Goal: Contribute content: Add original content to the website for others to see

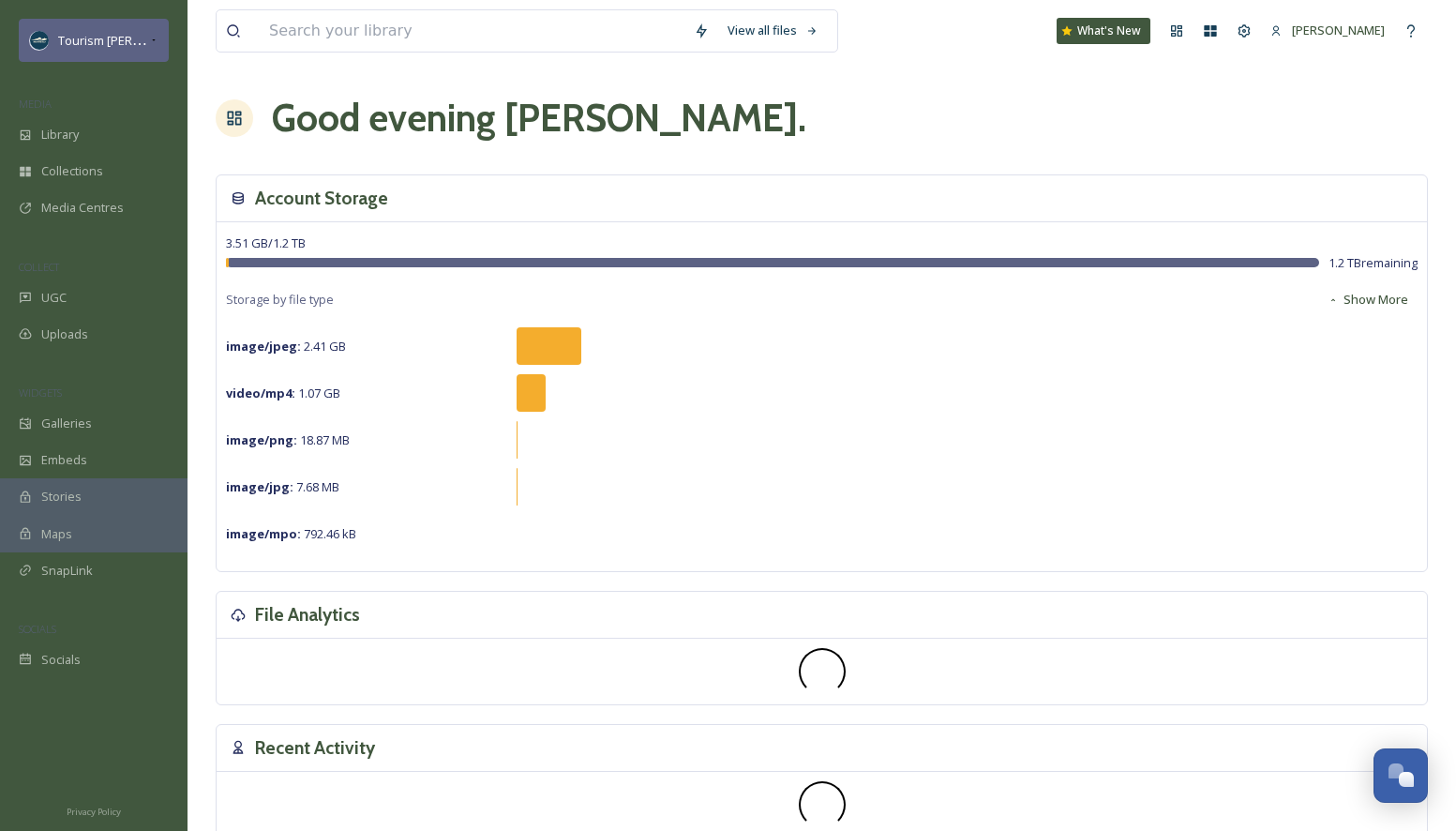
click at [96, 29] on div "Tourism [PERSON_NAME]" at bounding box center [103, 41] width 91 height 23
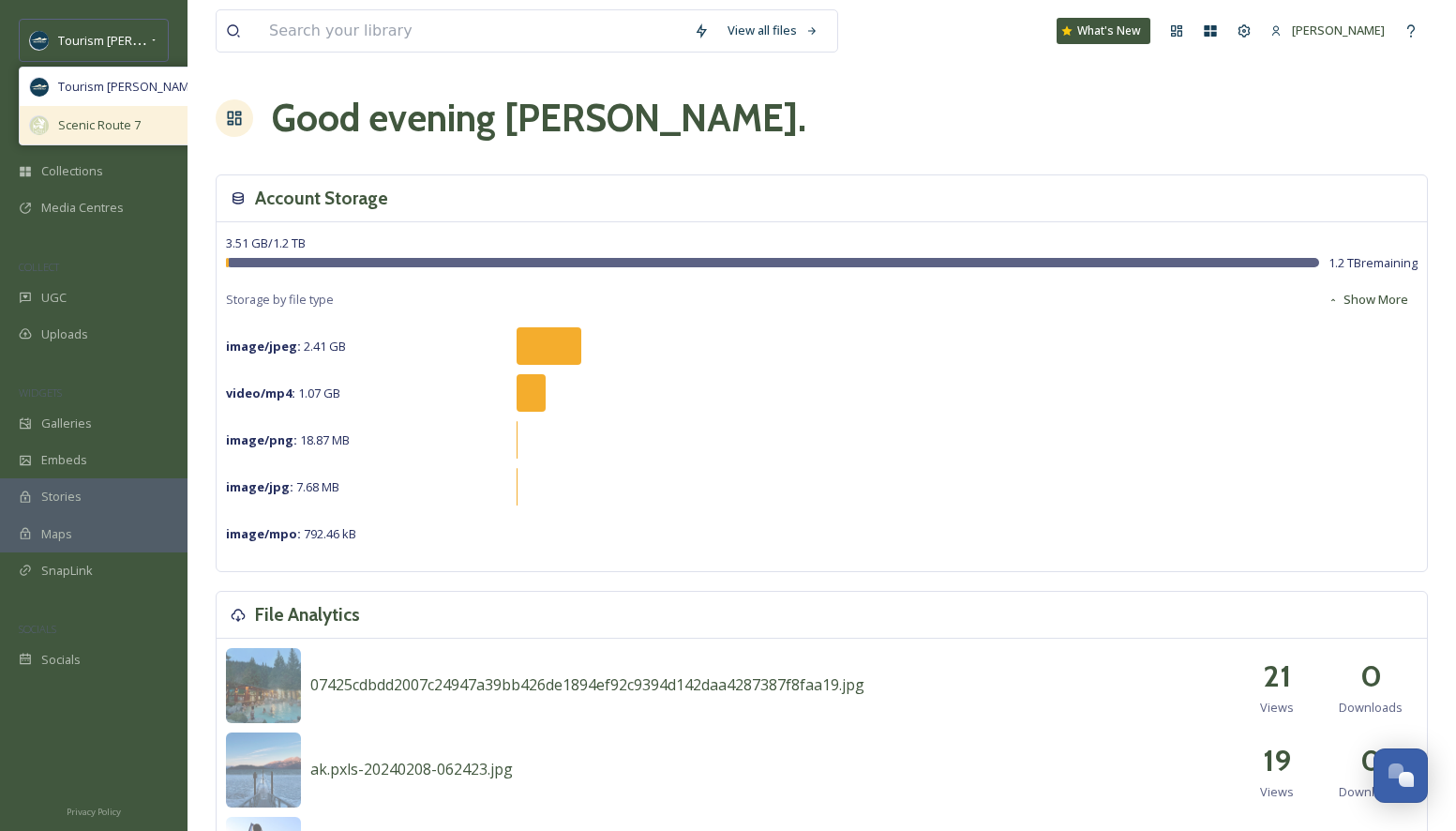
click at [101, 121] on span "Scenic Route 7" at bounding box center [99, 125] width 83 height 18
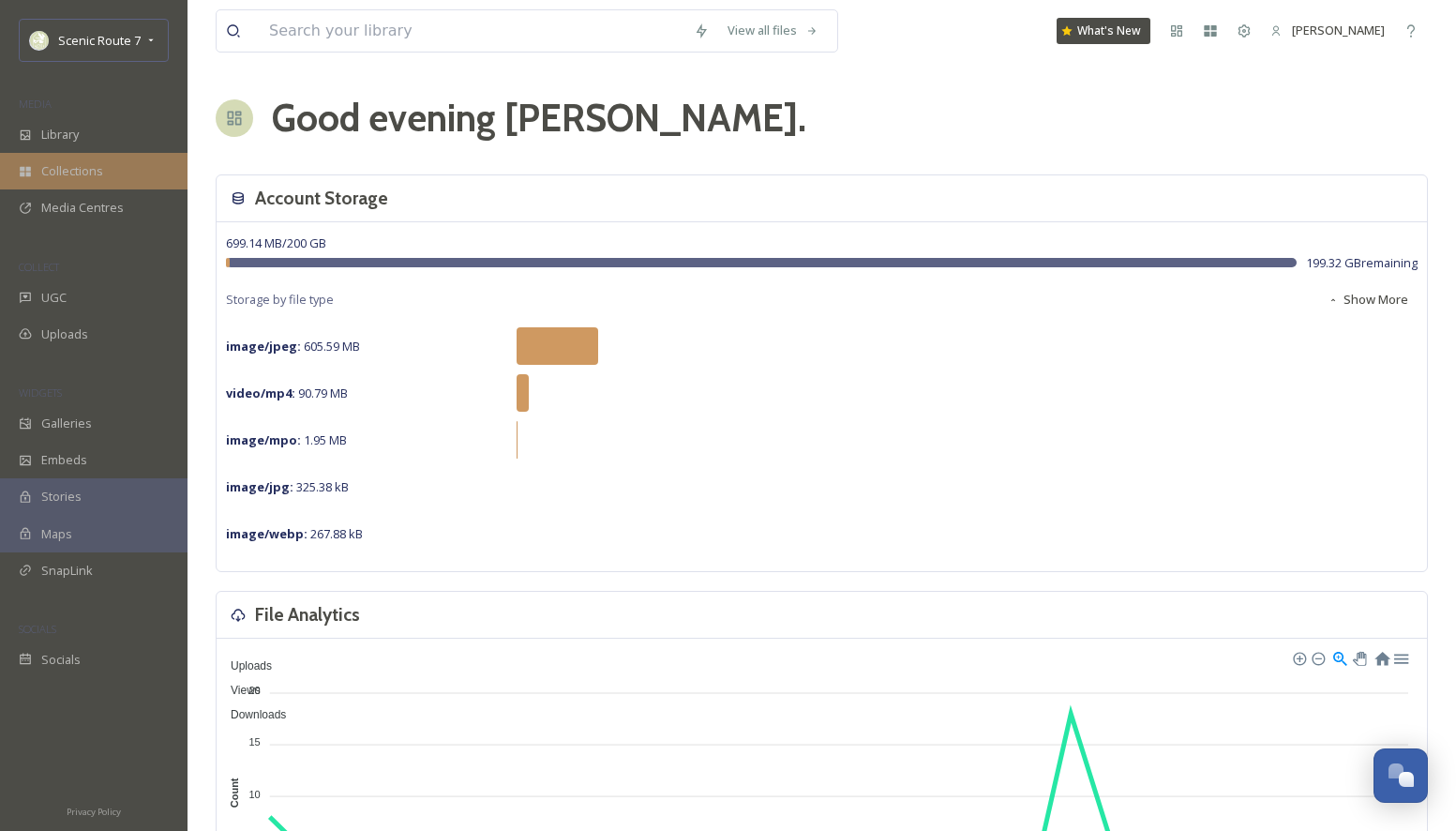
click at [86, 179] on span "Collections" at bounding box center [71, 171] width 62 height 18
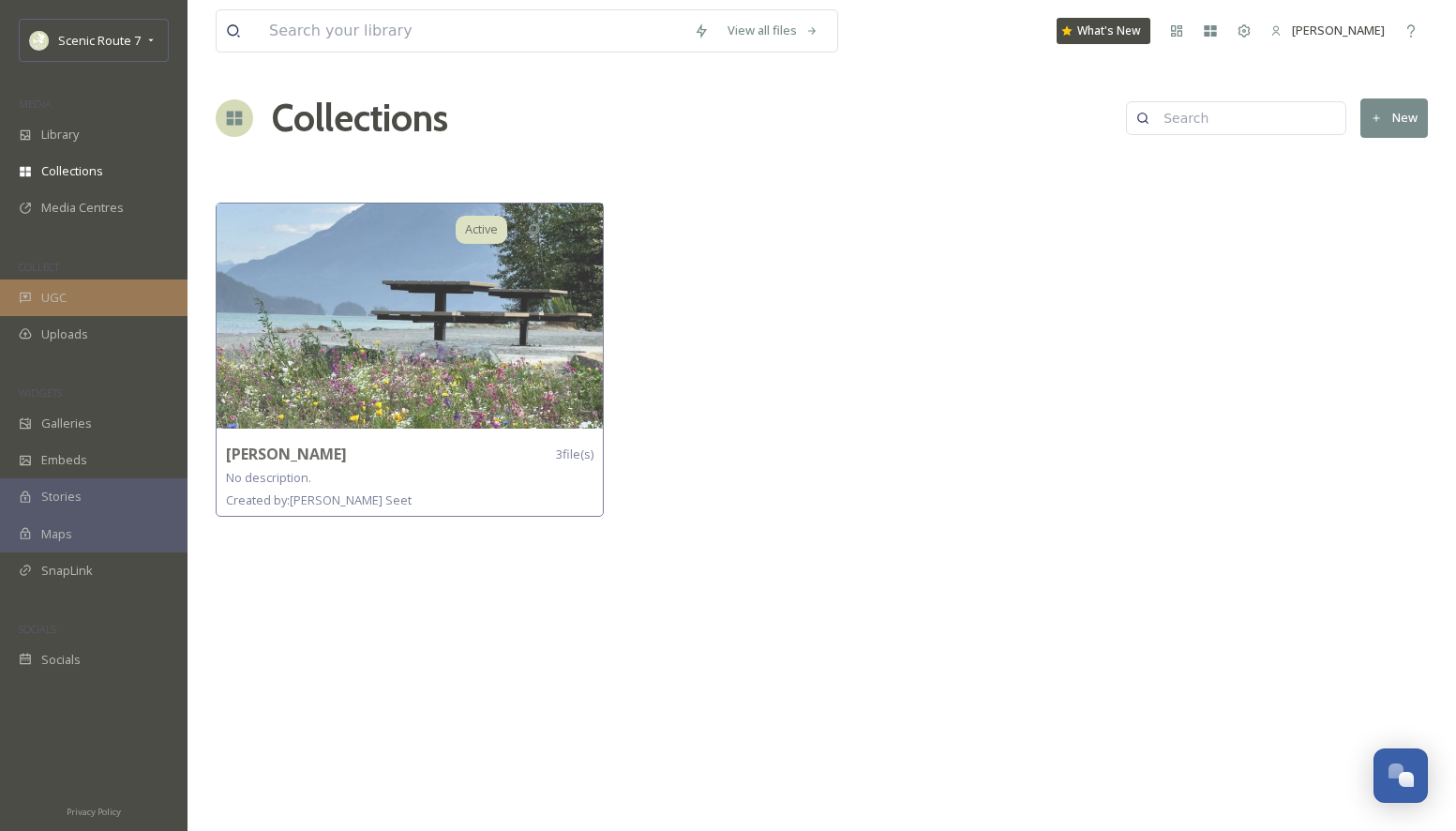
click at [79, 289] on div "UGC" at bounding box center [94, 298] width 188 height 37
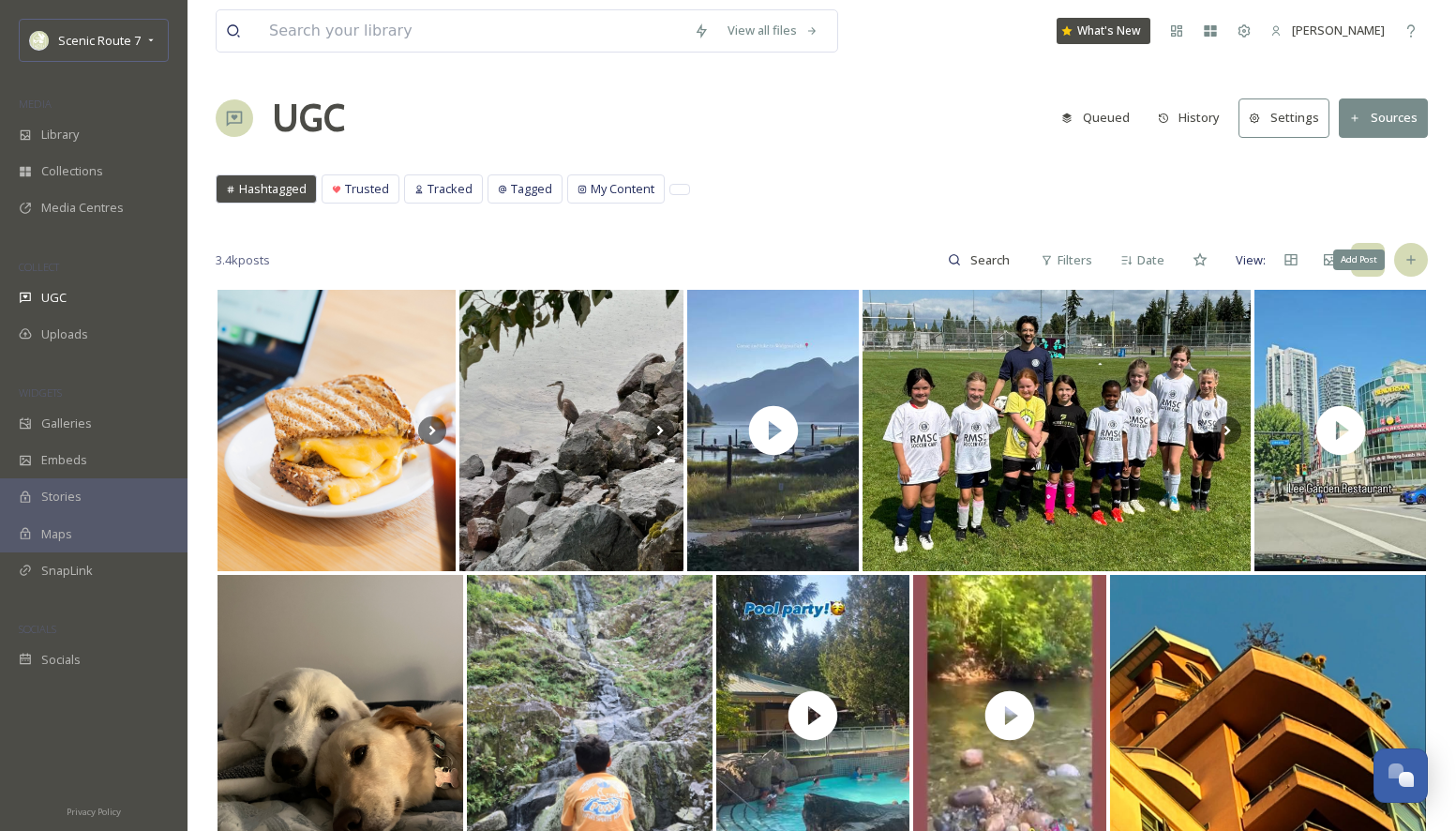
click at [1407, 260] on icon at bounding box center [1410, 260] width 9 height 9
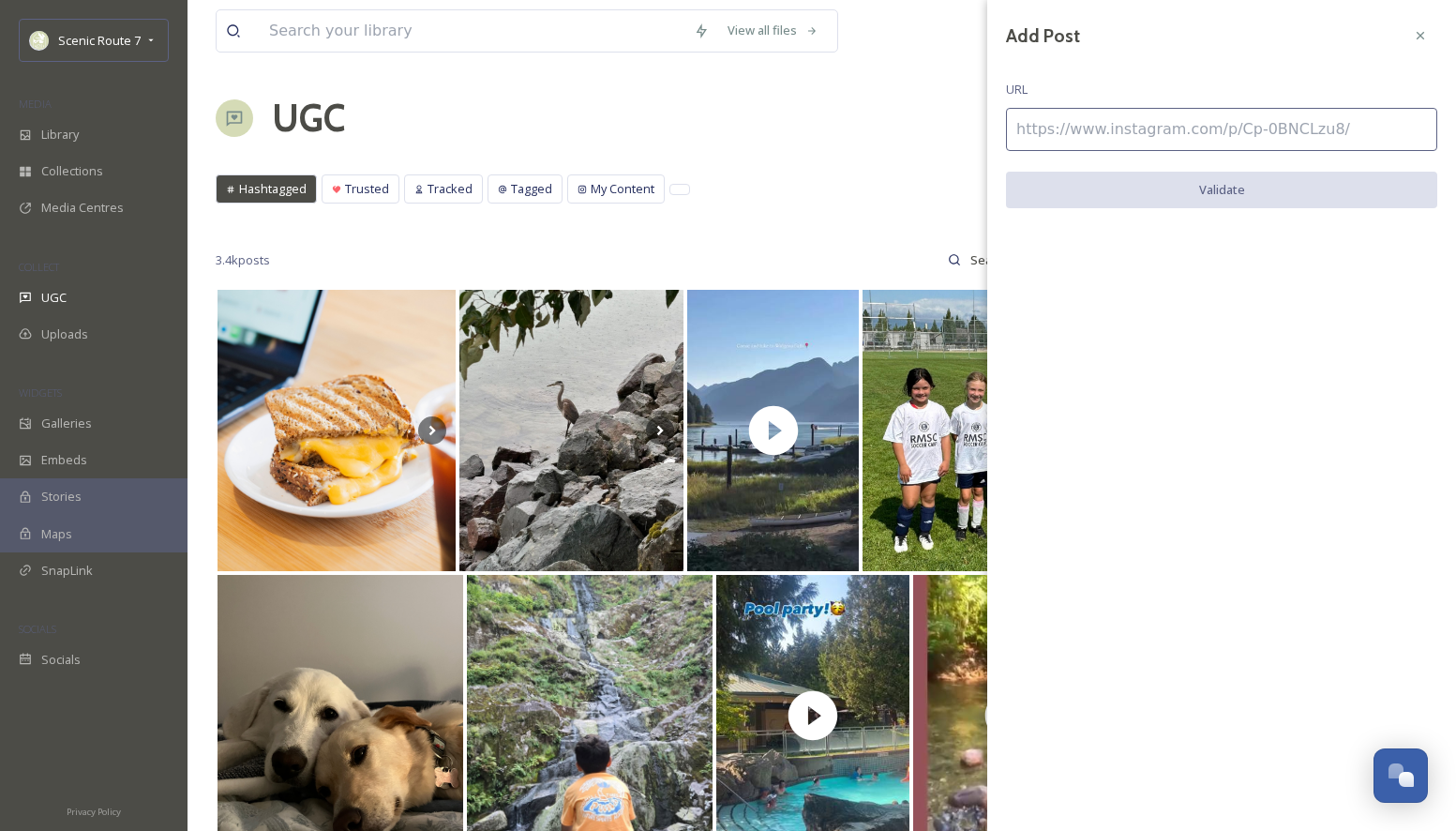
click at [1065, 130] on input at bounding box center [1222, 129] width 432 height 43
paste input "[URL][DOMAIN_NAME]"
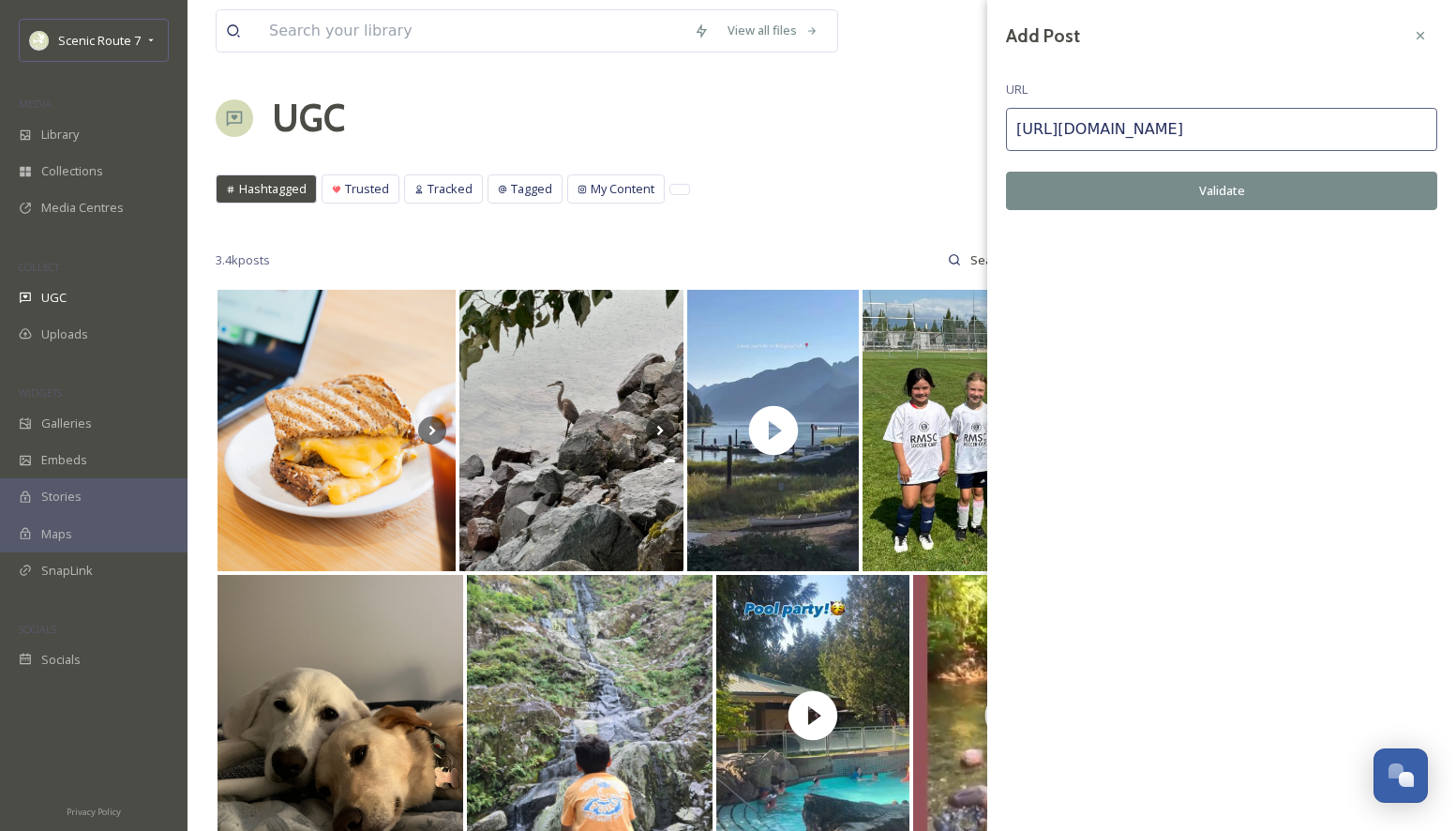
type input "[URL][DOMAIN_NAME]"
click at [1197, 188] on button "Validate" at bounding box center [1222, 191] width 432 height 39
click at [1194, 198] on button "Add Post" at bounding box center [1222, 191] width 432 height 39
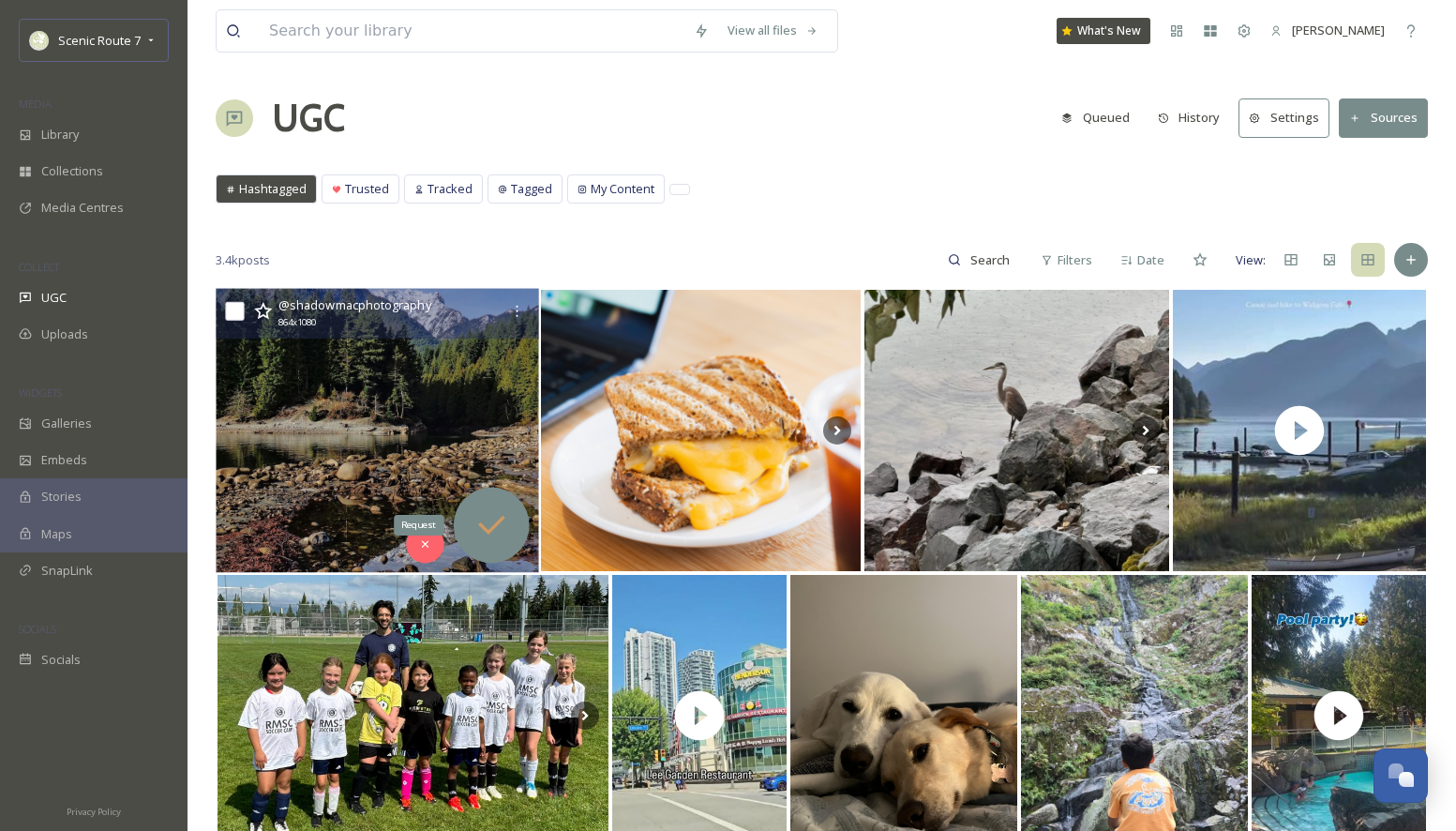
click at [492, 517] on icon at bounding box center [491, 526] width 38 height 38
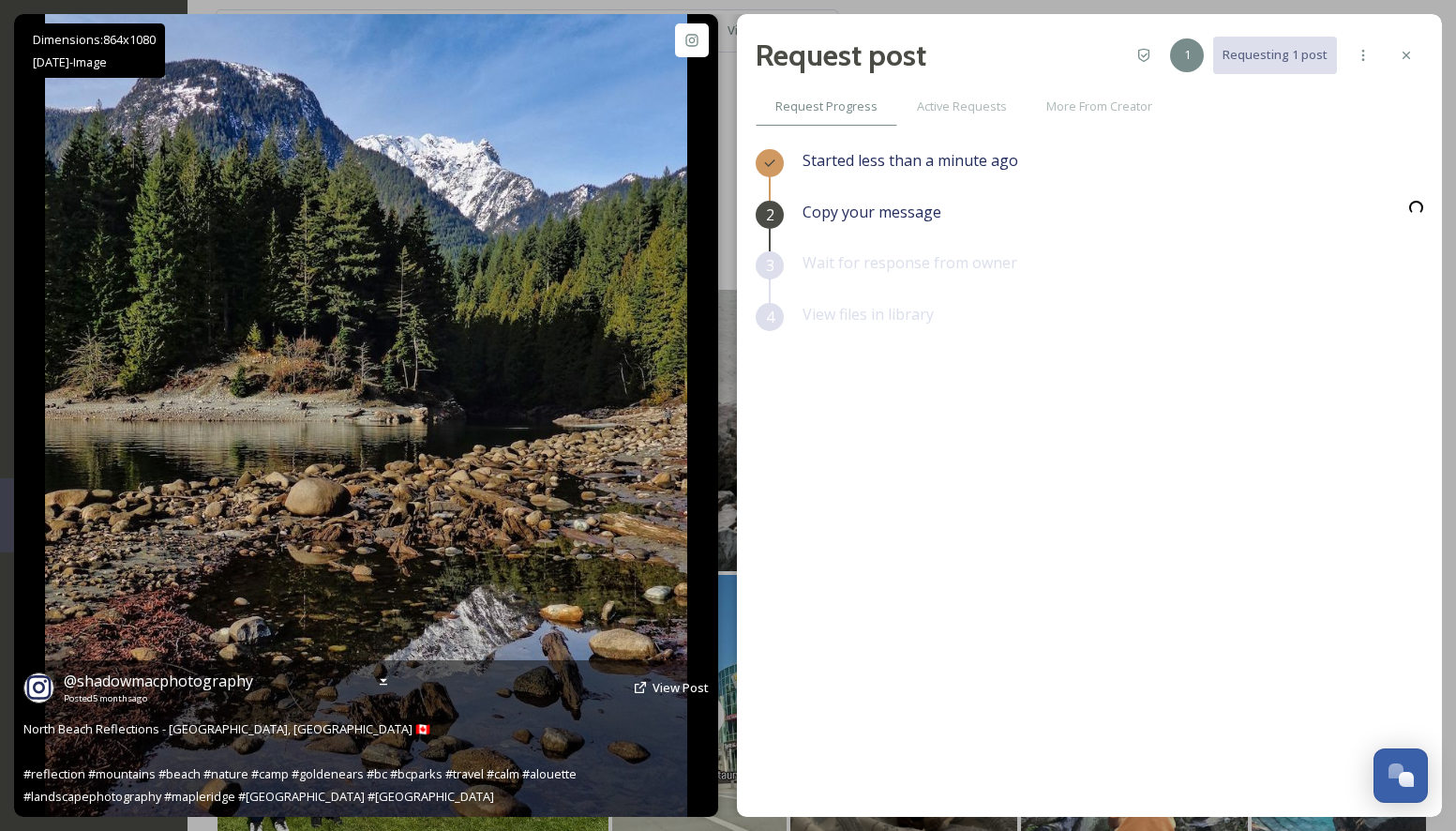
click at [449, 408] on img at bounding box center [365, 416] width 642 height 803
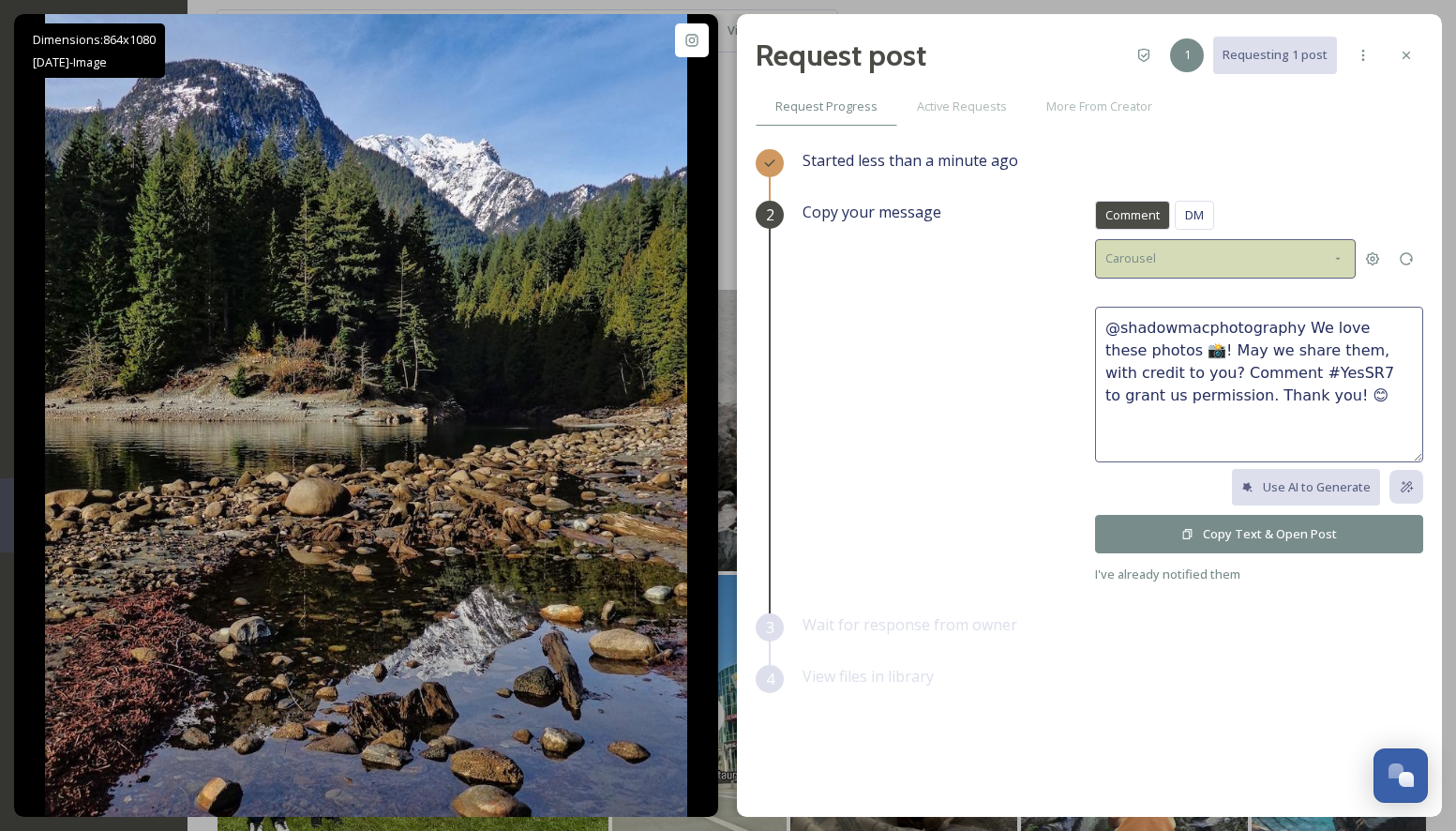
click at [1333, 252] on icon at bounding box center [1338, 259] width 15 height 15
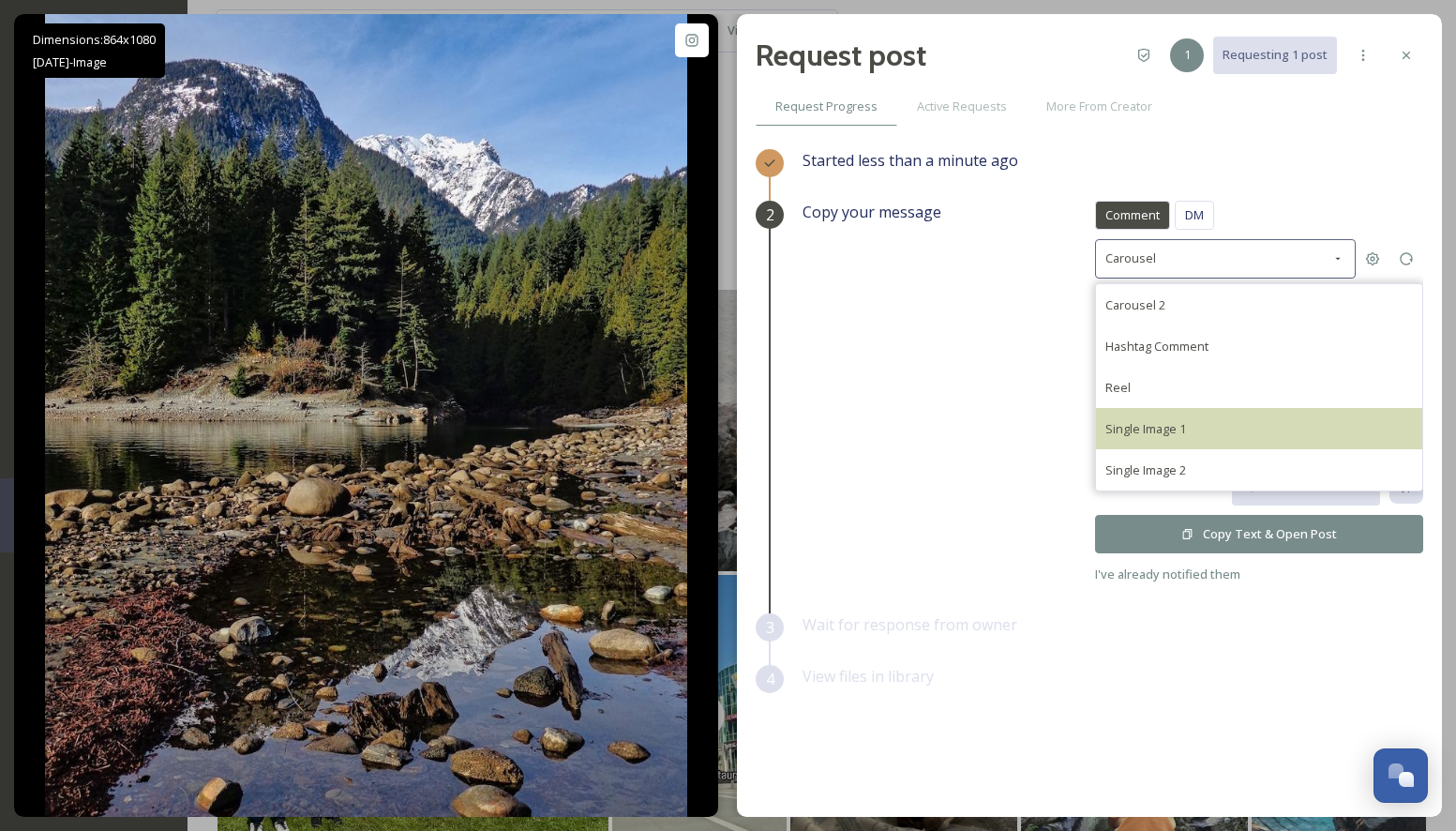
click at [1138, 417] on div "Single Image 1" at bounding box center [1145, 429] width 81 height 23
type textarea "@shadowmacphotography This photo is fantastic! If it's okay with you, we'd love…"
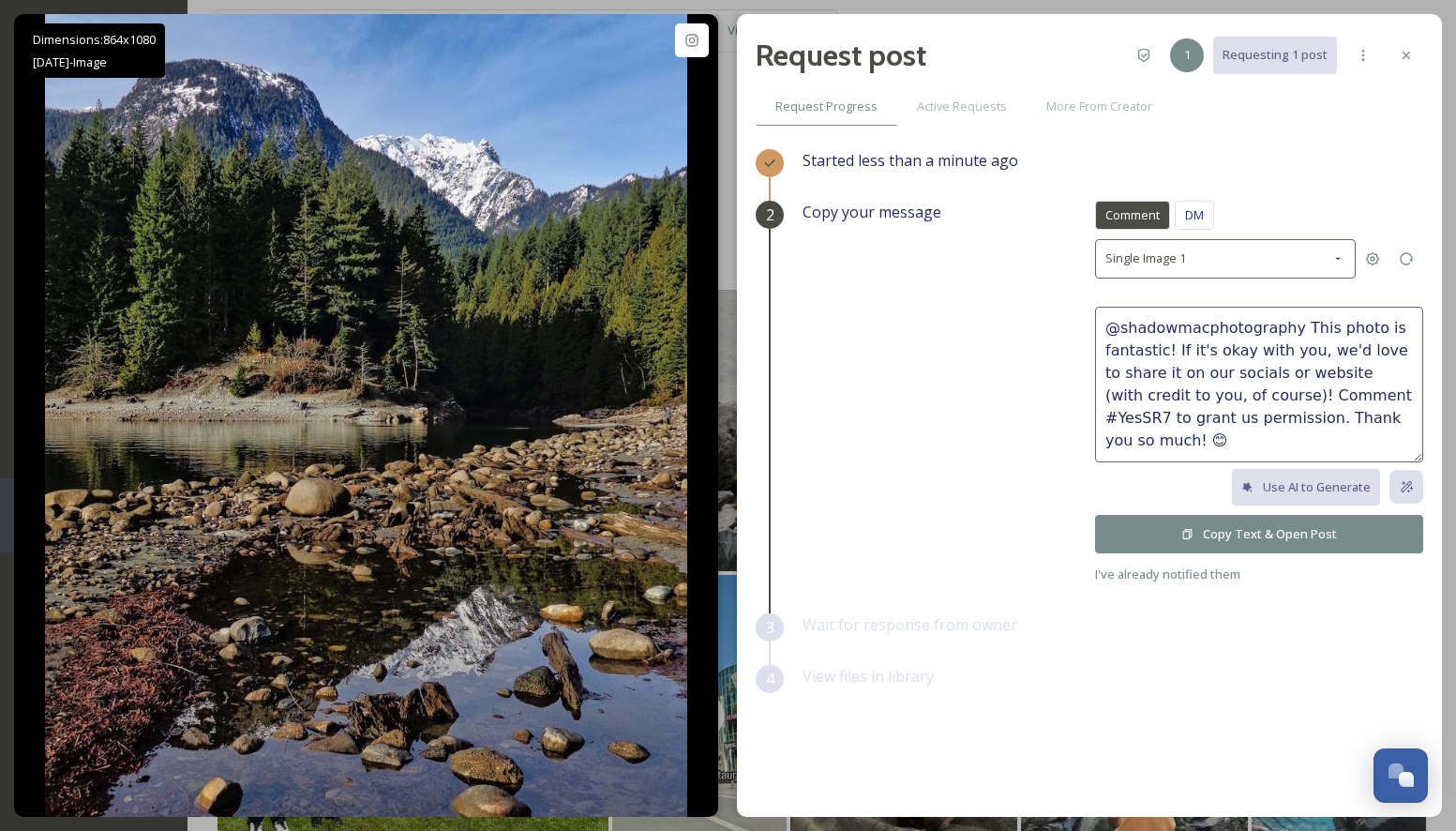
click at [1186, 529] on icon at bounding box center [1187, 533] width 12 height 12
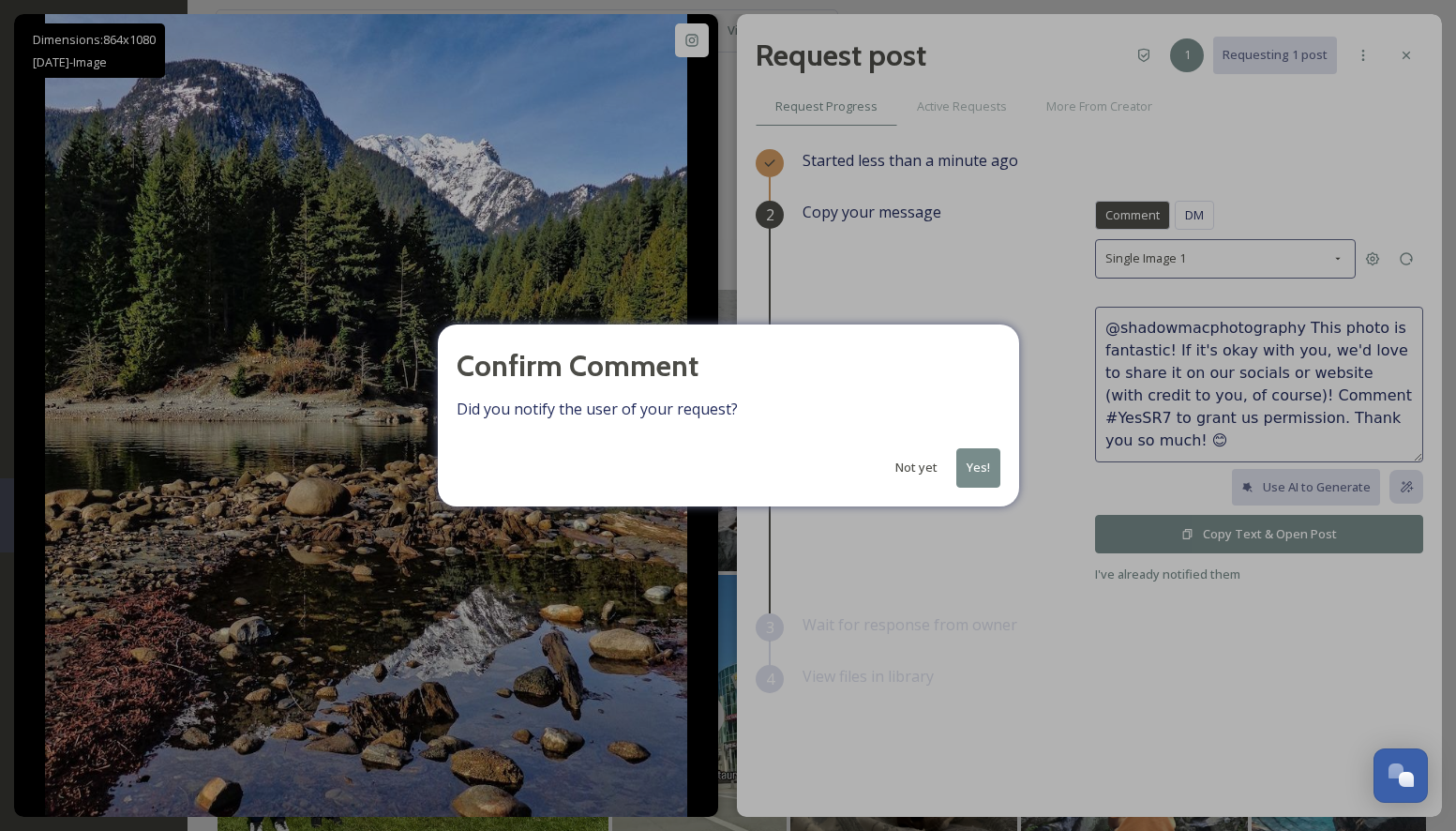
click at [983, 463] on button "Yes!" at bounding box center [978, 467] width 44 height 39
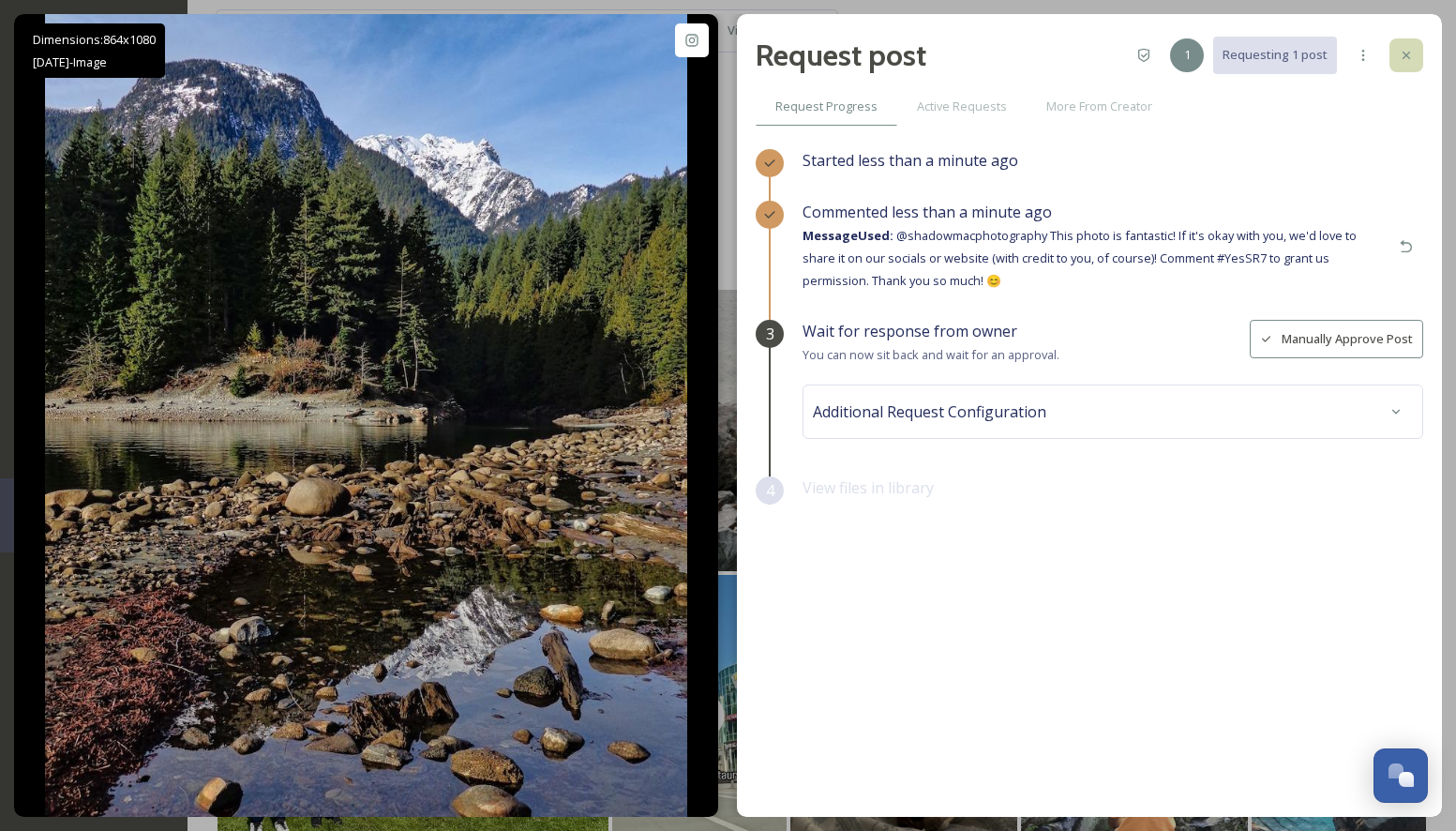
click at [1410, 49] on icon at bounding box center [1407, 55] width 15 height 15
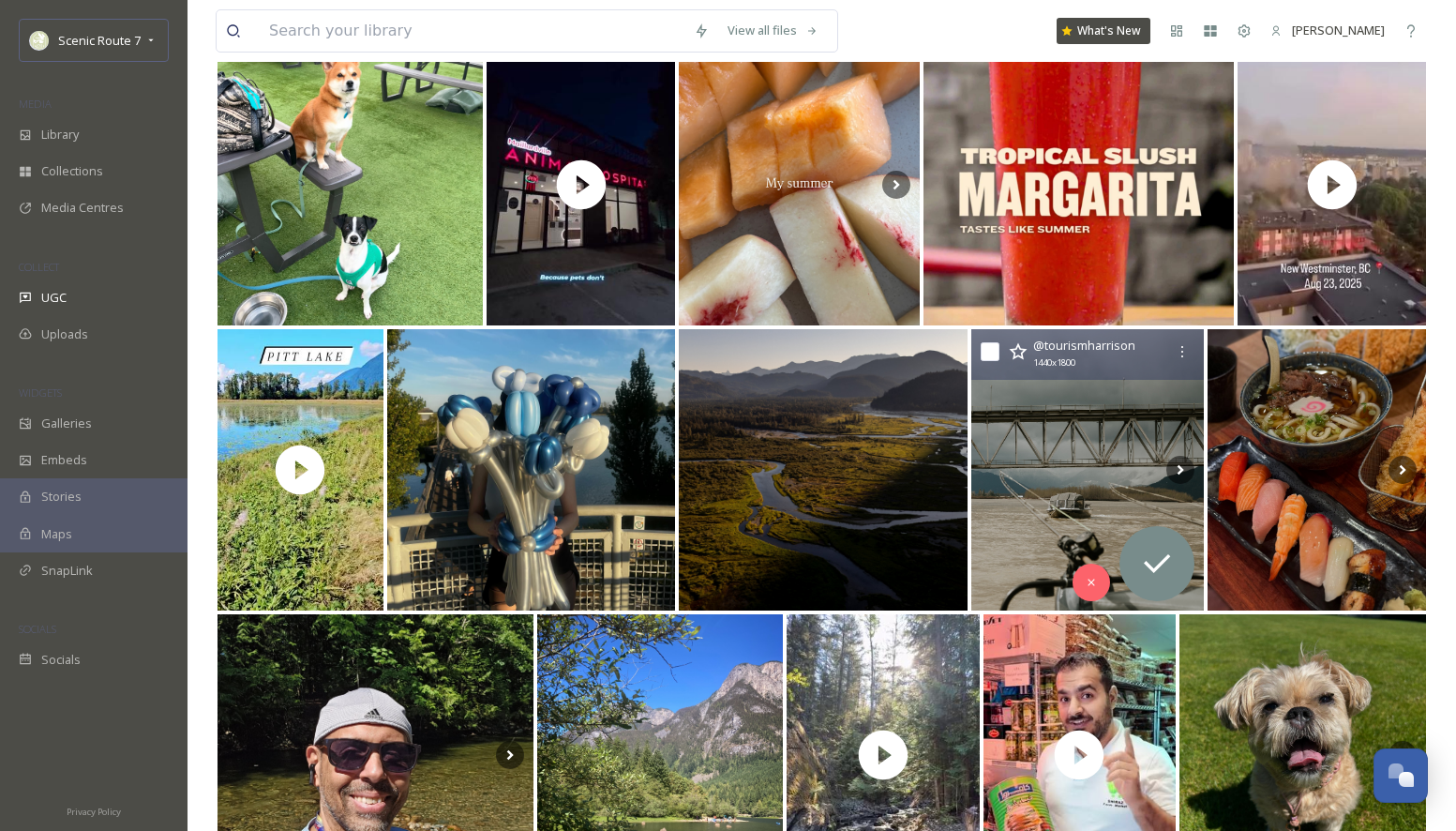
scroll to position [1431, 0]
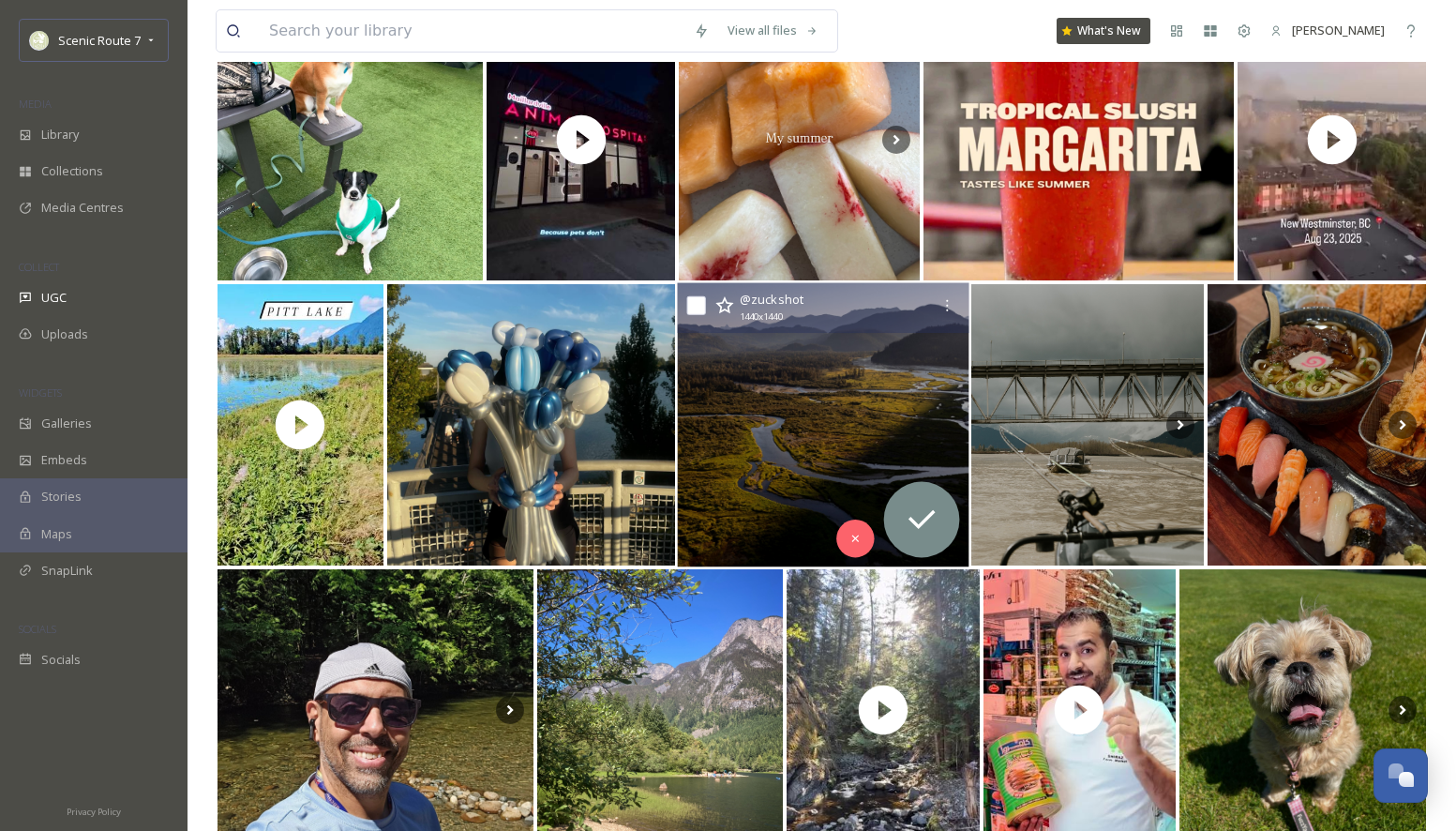
click at [751, 490] on img at bounding box center [823, 426] width 291 height 285
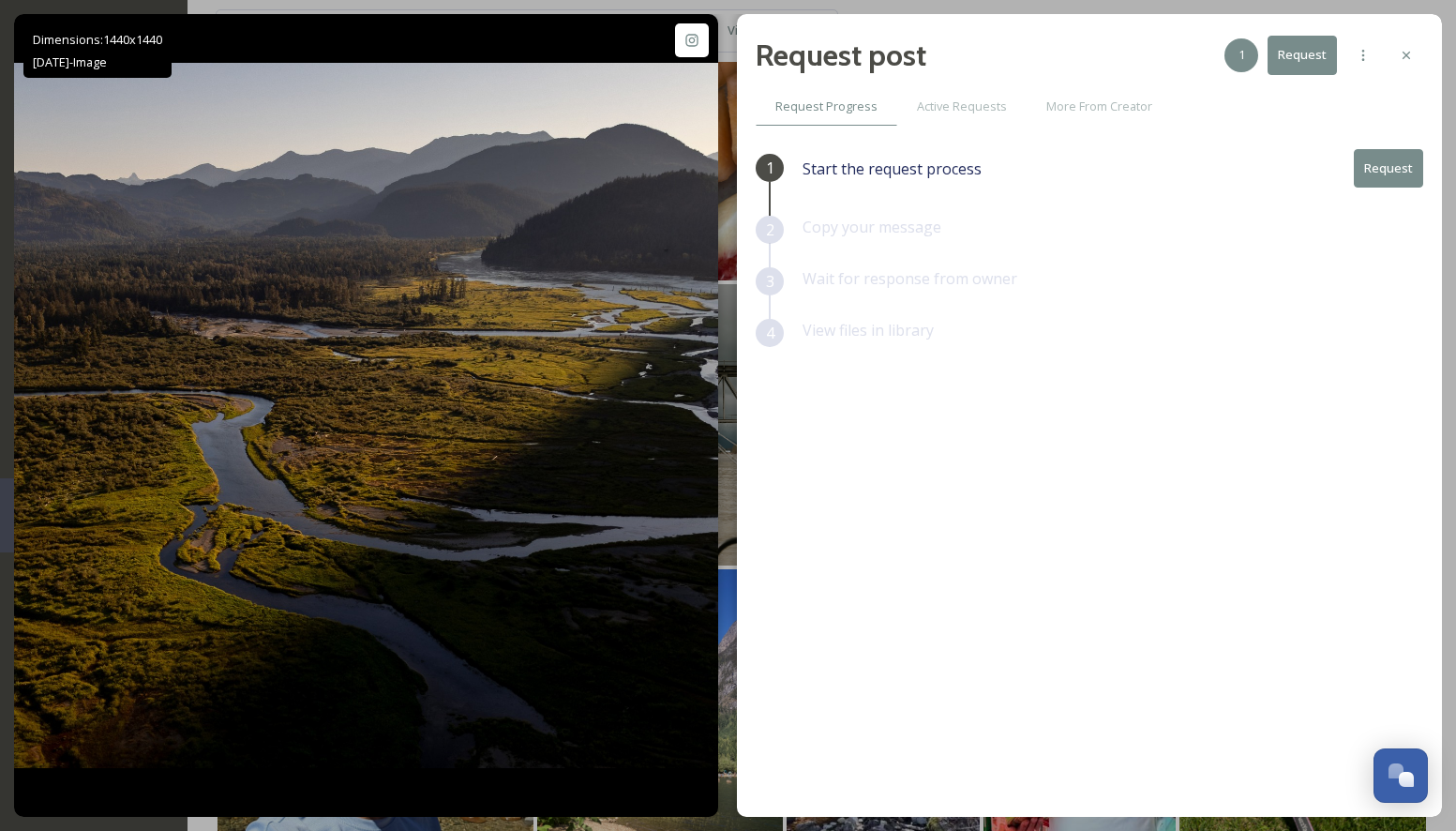
click at [1397, 174] on button "Request" at bounding box center [1388, 168] width 69 height 39
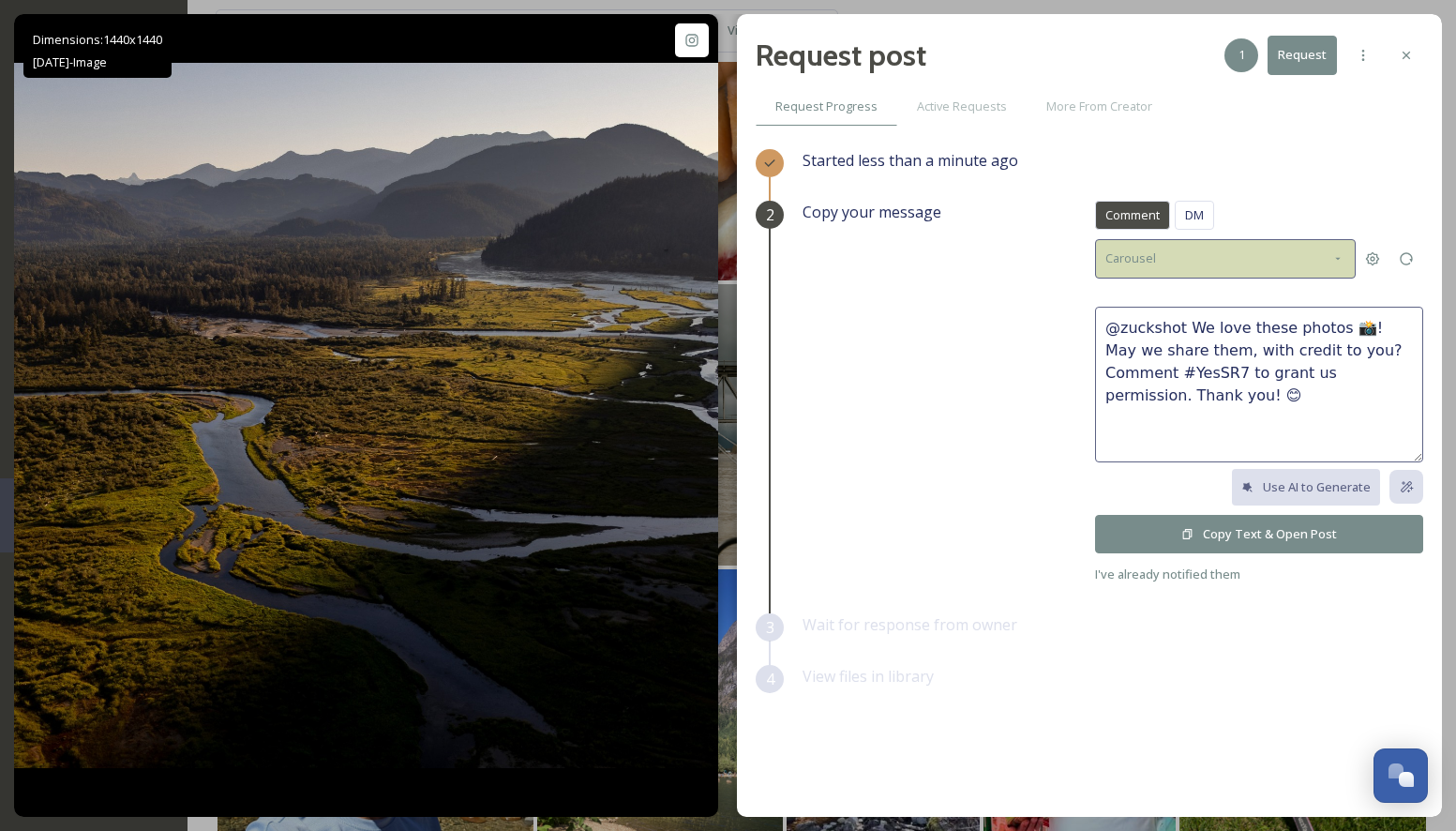
click at [1336, 253] on icon at bounding box center [1338, 259] width 15 height 15
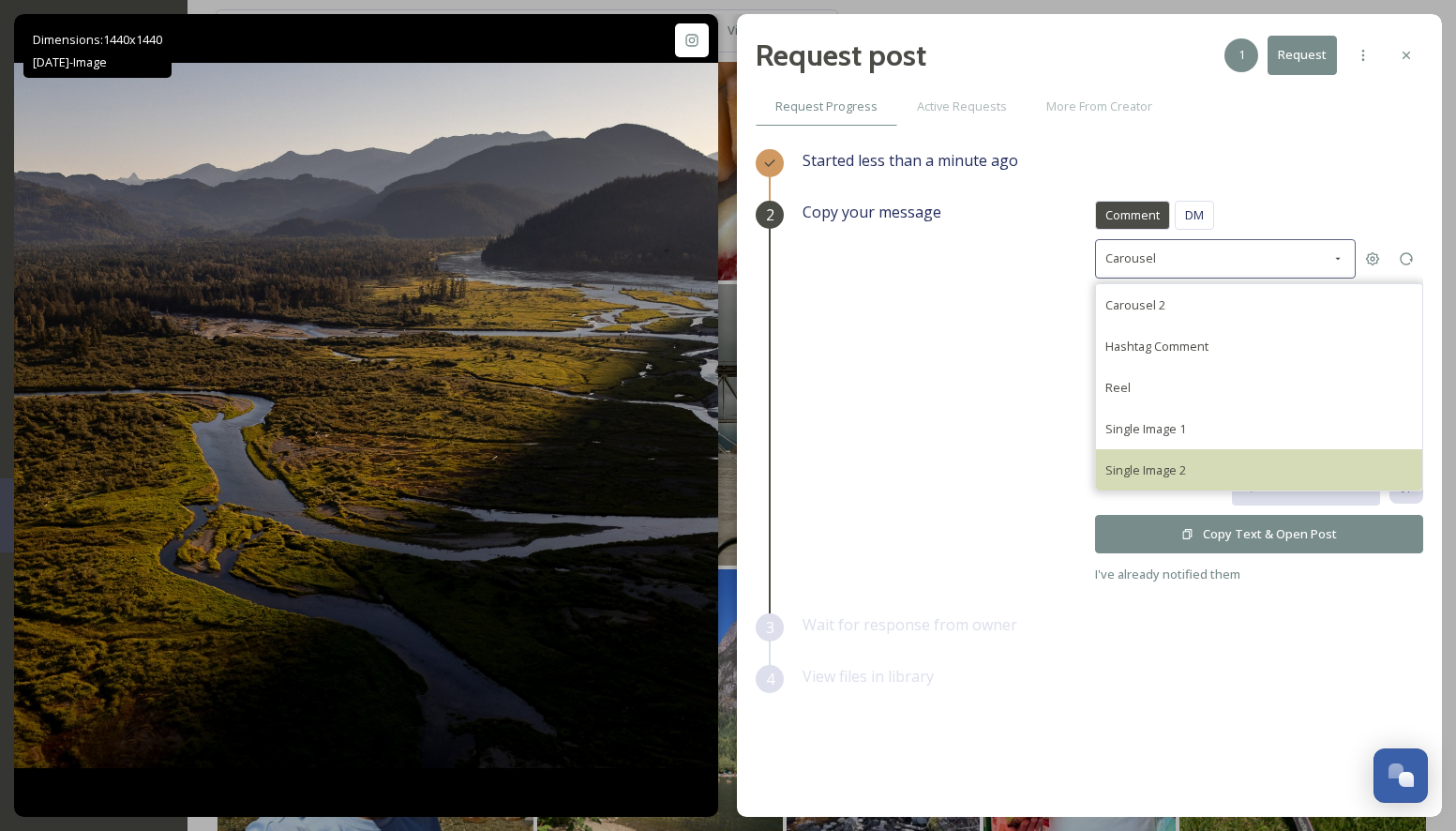
click at [1128, 468] on span "Single Image 2" at bounding box center [1145, 470] width 81 height 17
type textarea "@zuckshot We would love to share this beautiful photo on our social accounts or…"
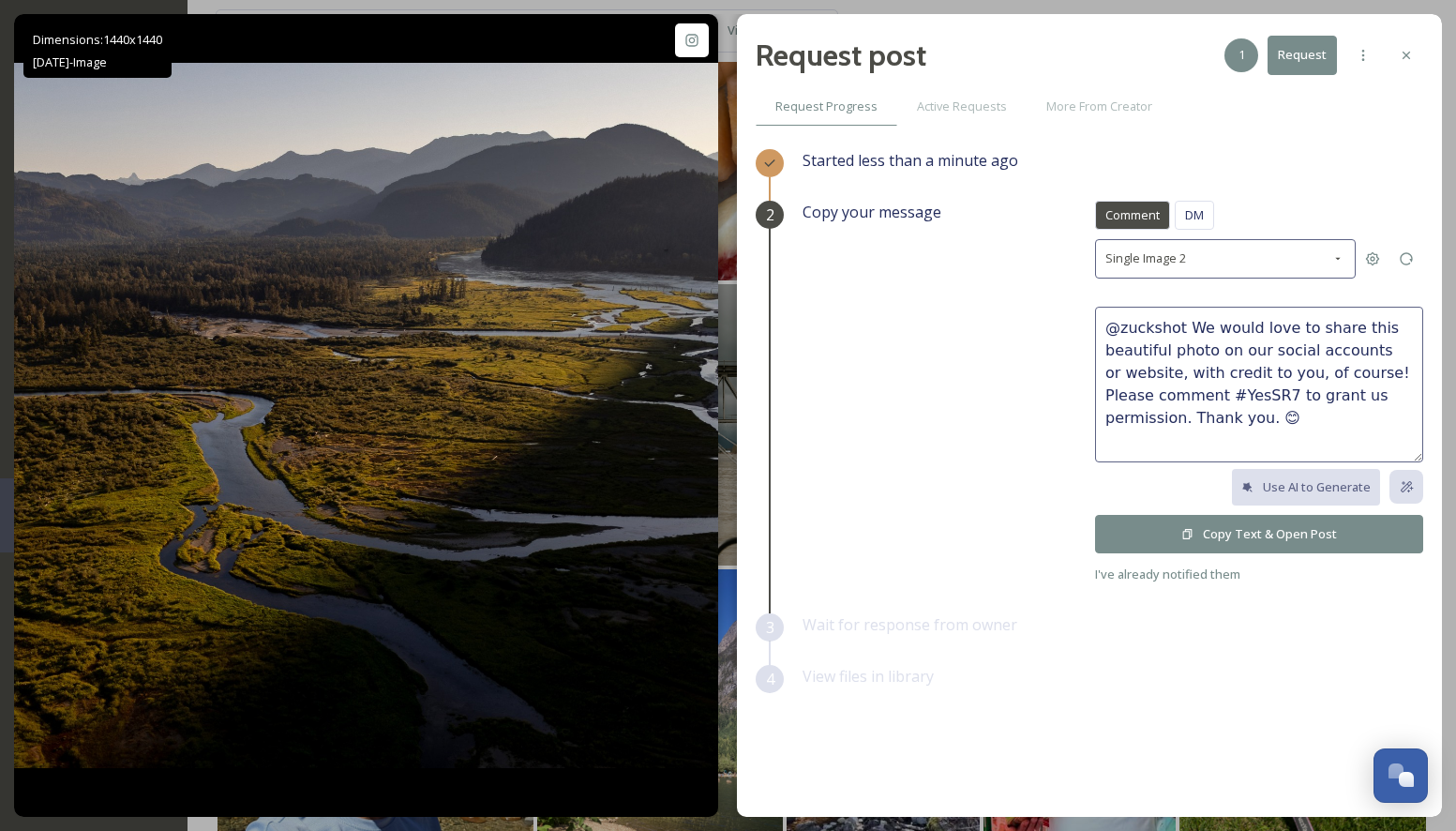
click at [1180, 533] on button "Copy Text & Open Post" at bounding box center [1260, 534] width 328 height 39
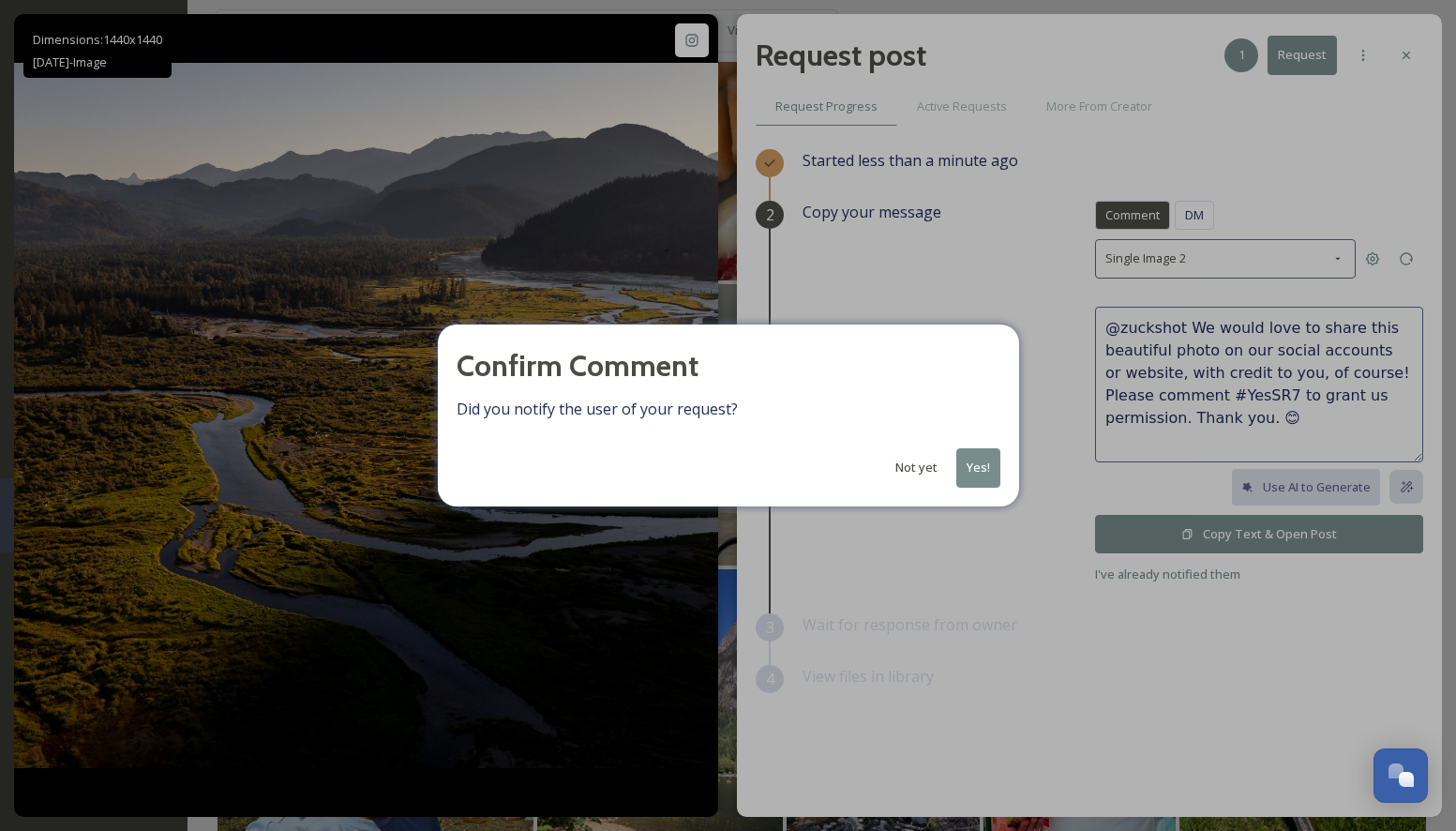
click at [982, 470] on button "Yes!" at bounding box center [978, 467] width 44 height 39
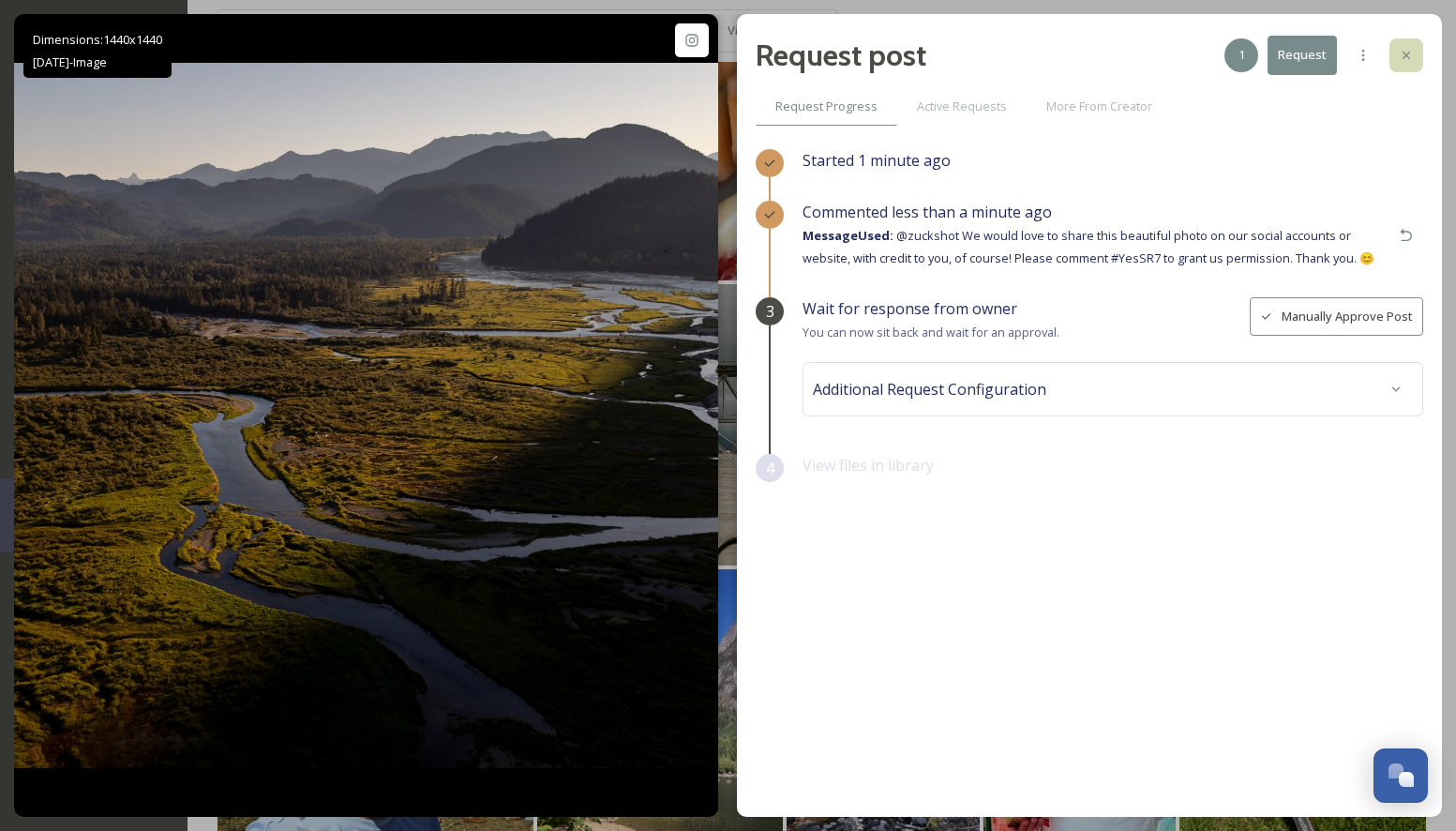
click at [1403, 54] on icon at bounding box center [1407, 55] width 15 height 15
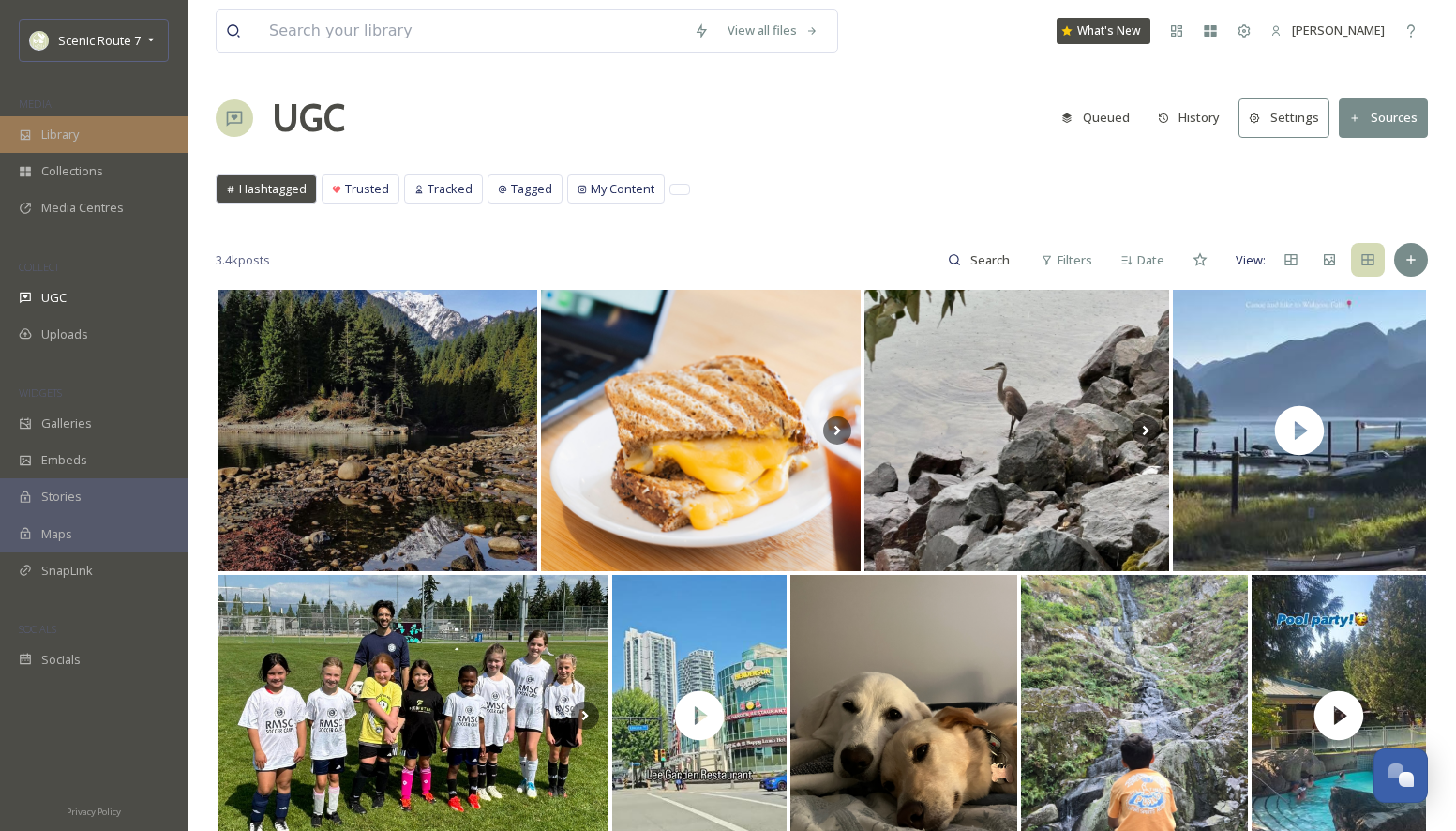
click at [89, 147] on div "Library" at bounding box center [94, 135] width 188 height 37
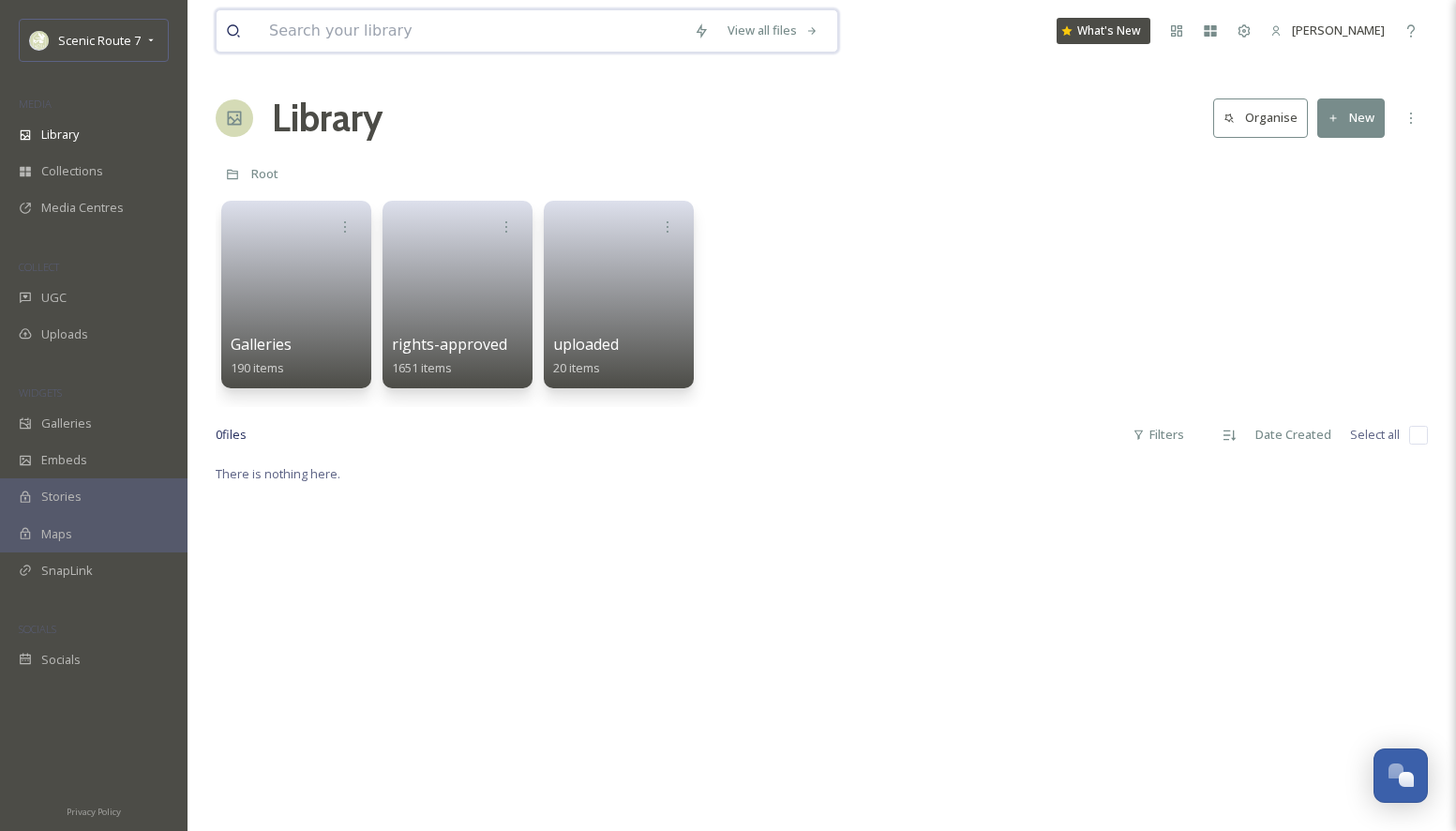
click at [356, 40] on input at bounding box center [472, 30] width 425 height 41
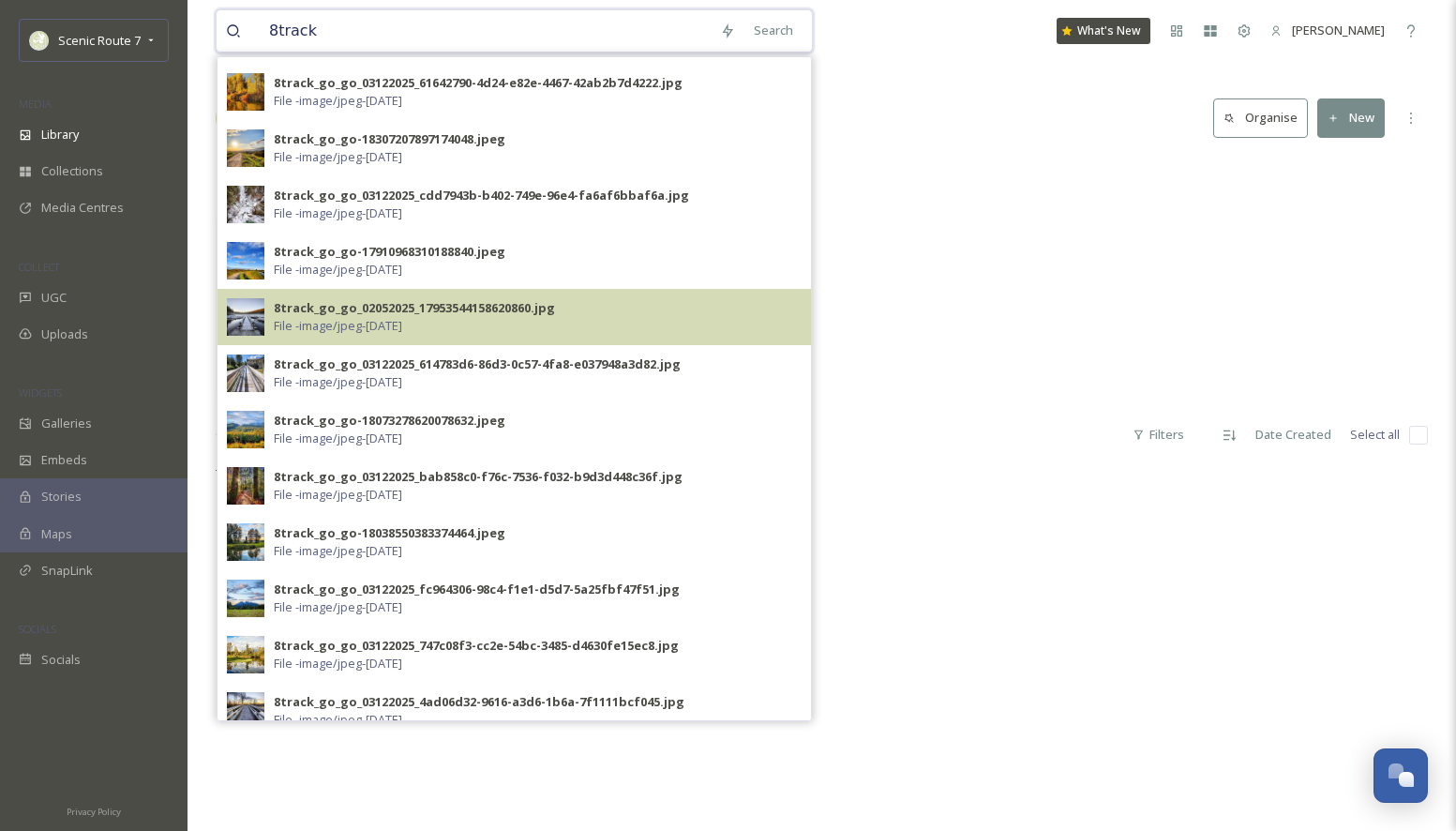
scroll to position [461, 0]
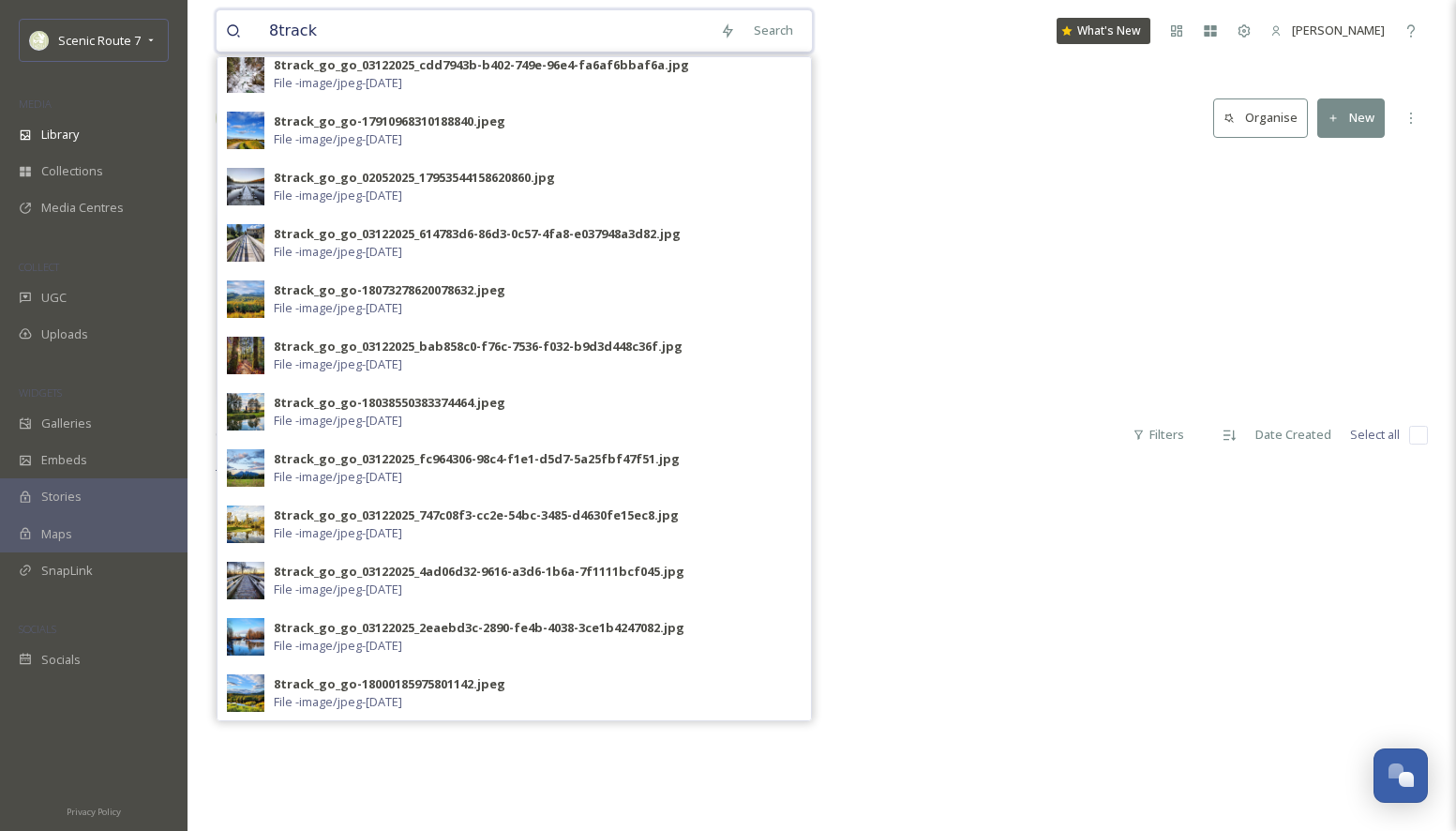
type input "8track"
click at [1066, 158] on div "Root" at bounding box center [821, 174] width 1212 height 36
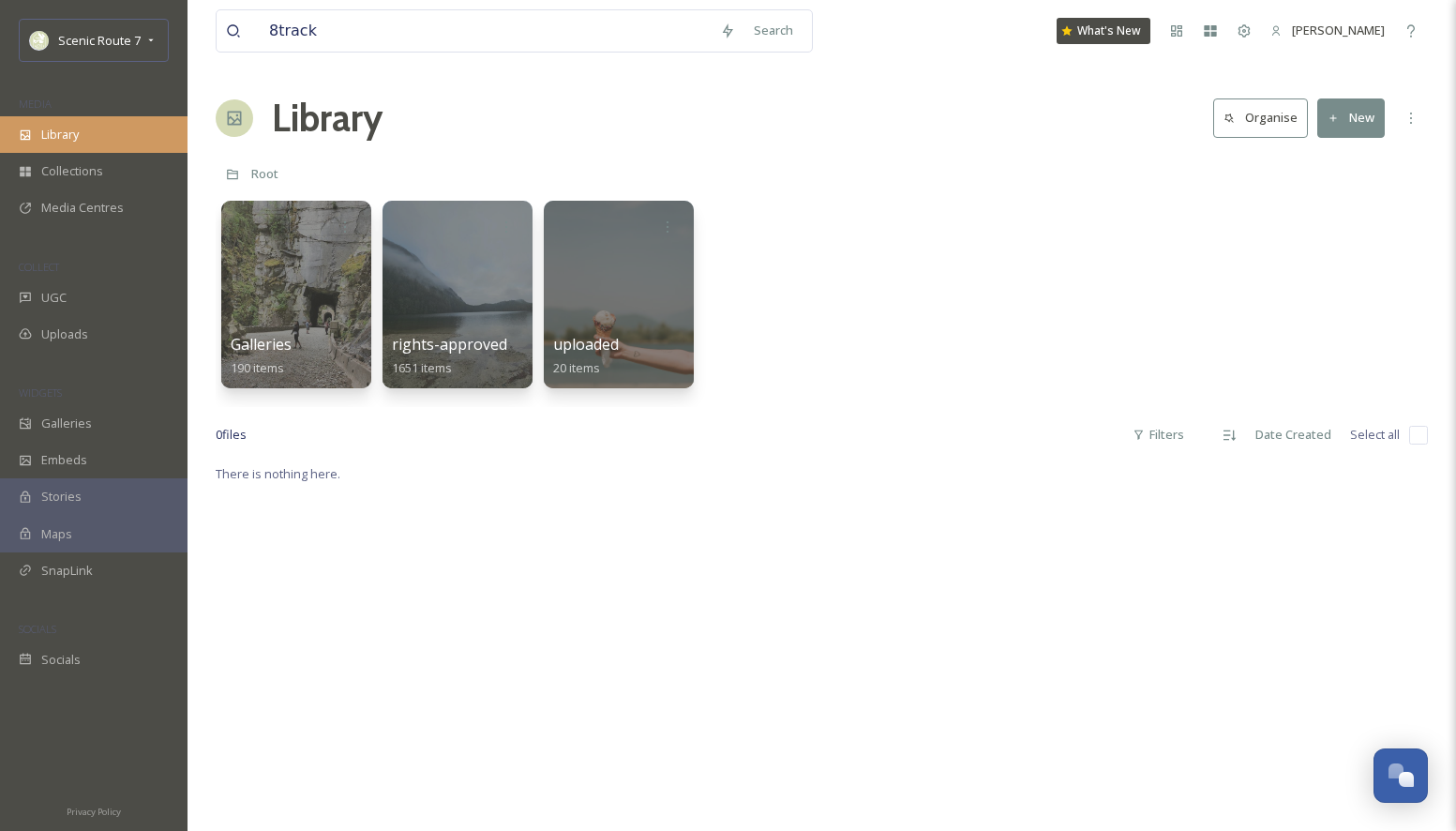
click at [111, 125] on div "Library" at bounding box center [94, 135] width 188 height 37
click at [94, 139] on div "Library" at bounding box center [94, 135] width 188 height 37
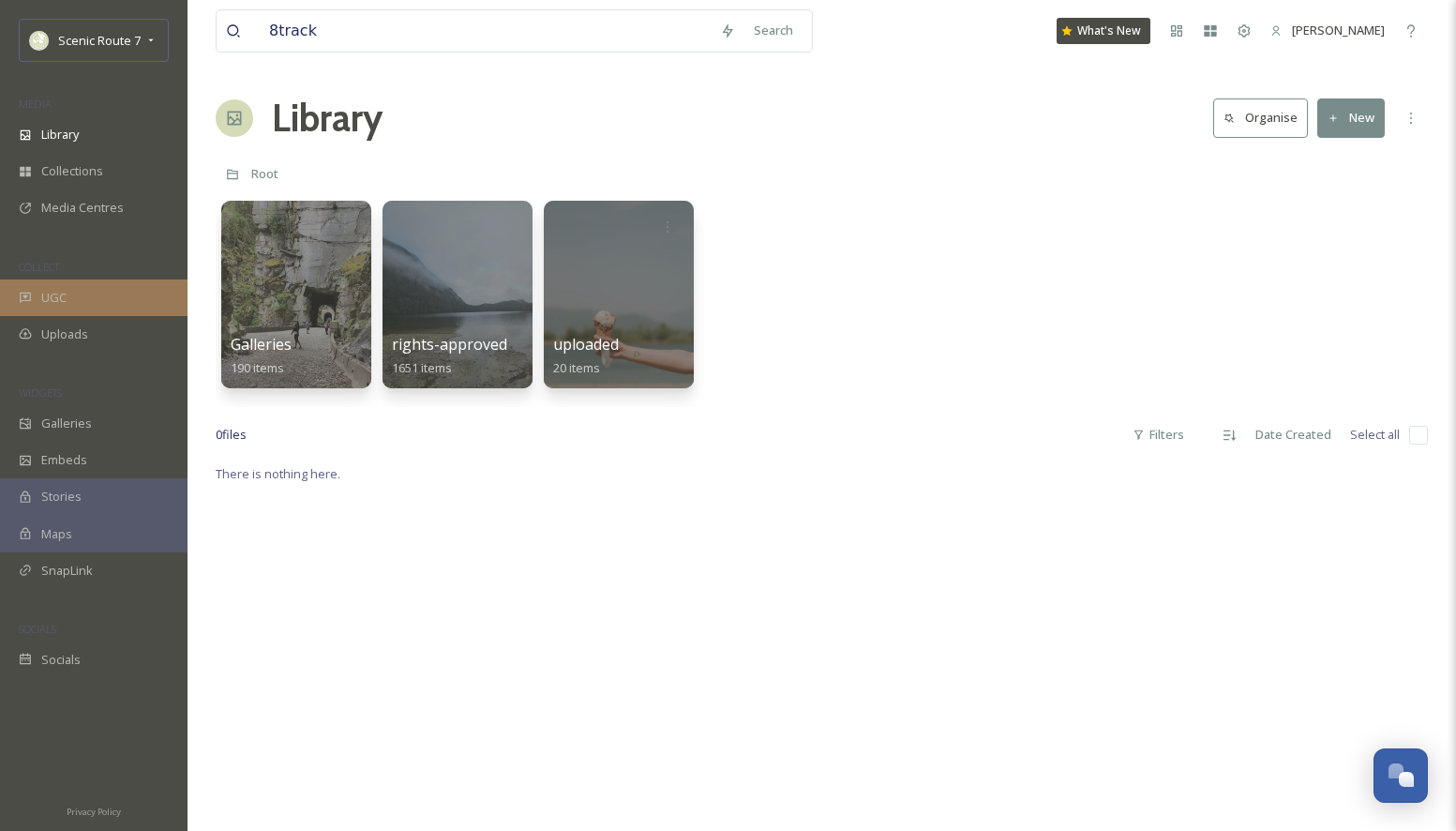
click at [49, 296] on span "UGC" at bounding box center [53, 297] width 26 height 18
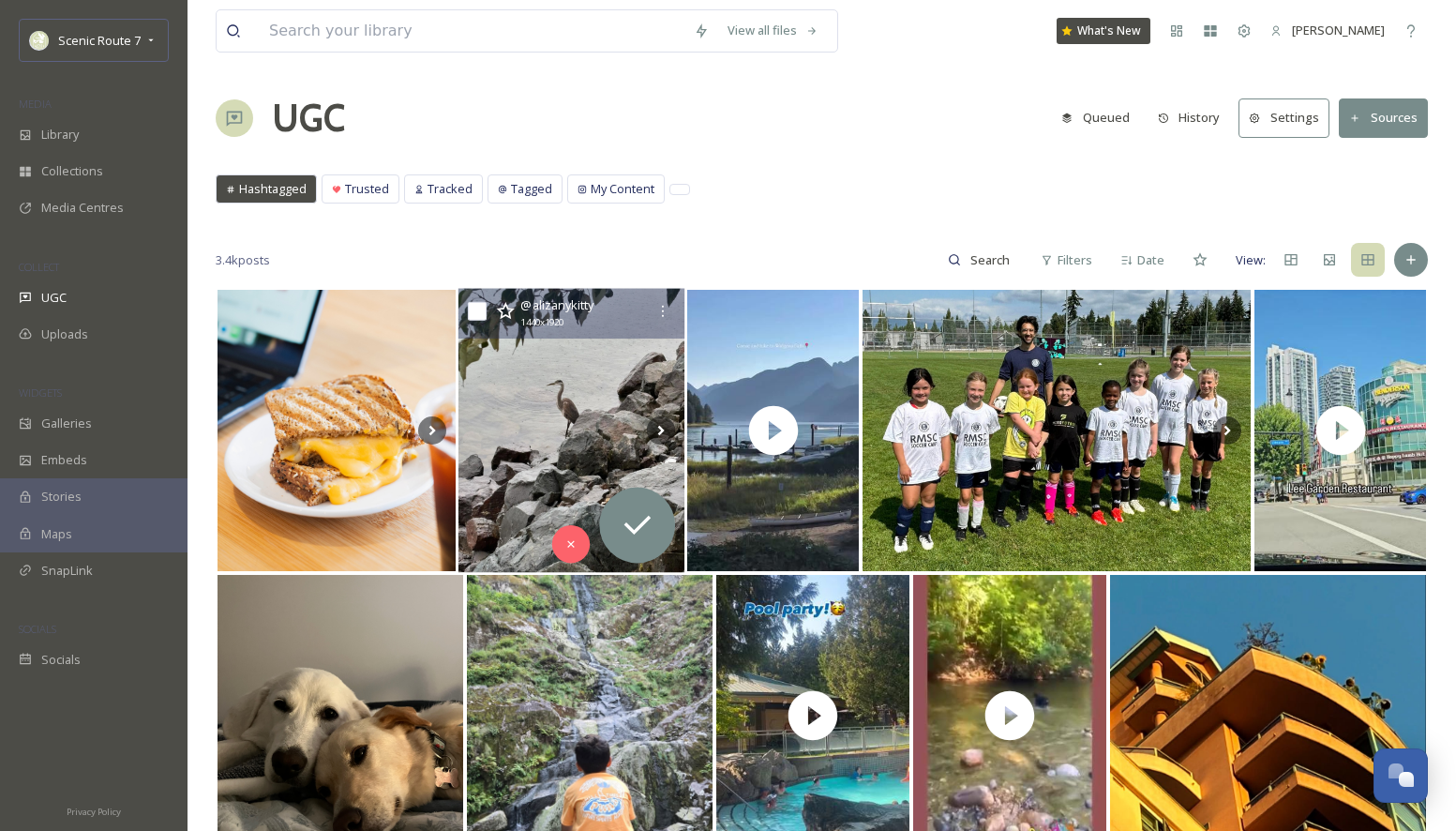
click at [517, 433] on img at bounding box center [571, 431] width 226 height 285
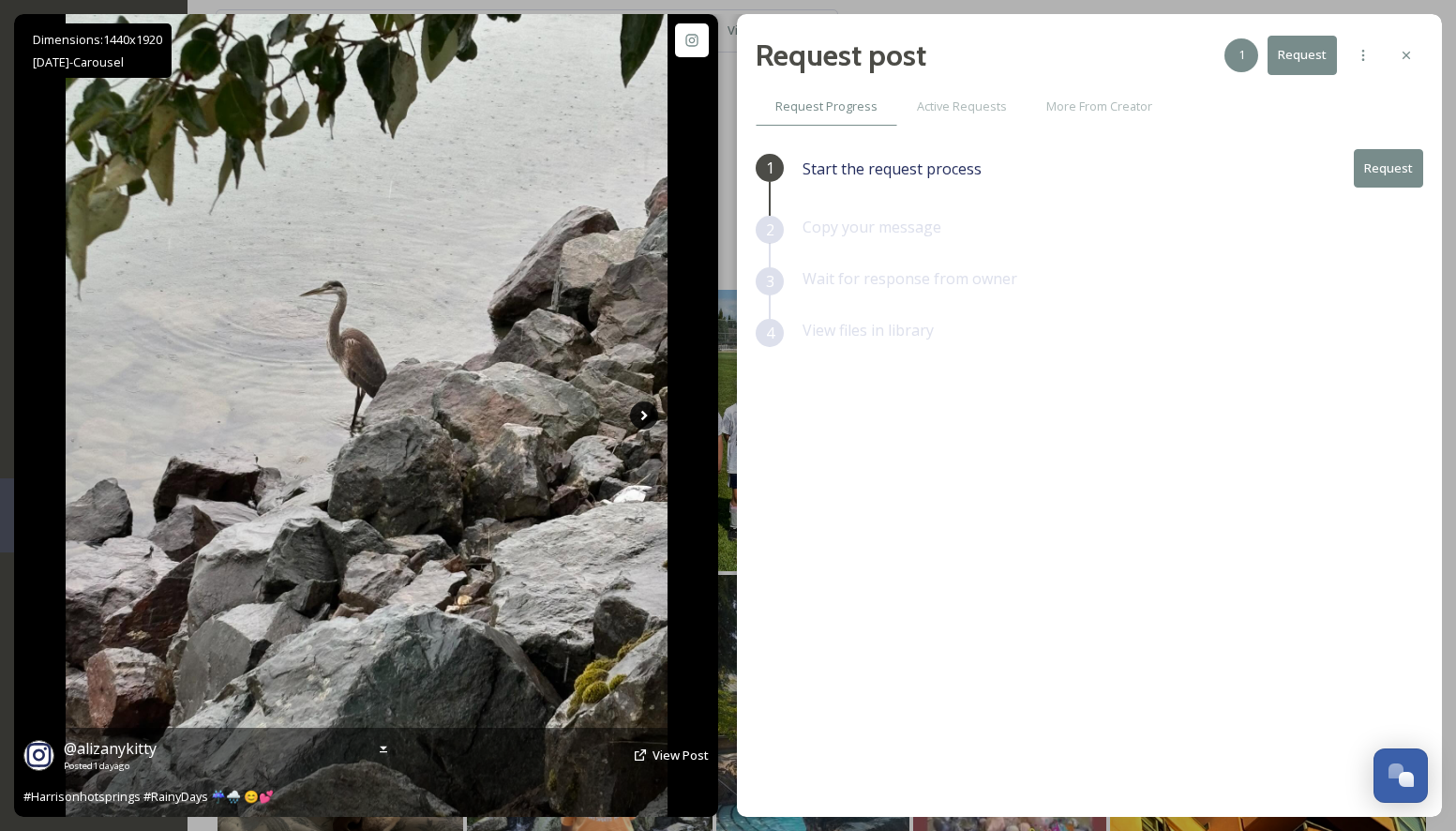
click at [640, 415] on icon at bounding box center [644, 416] width 28 height 28
click at [642, 415] on icon at bounding box center [644, 416] width 28 height 28
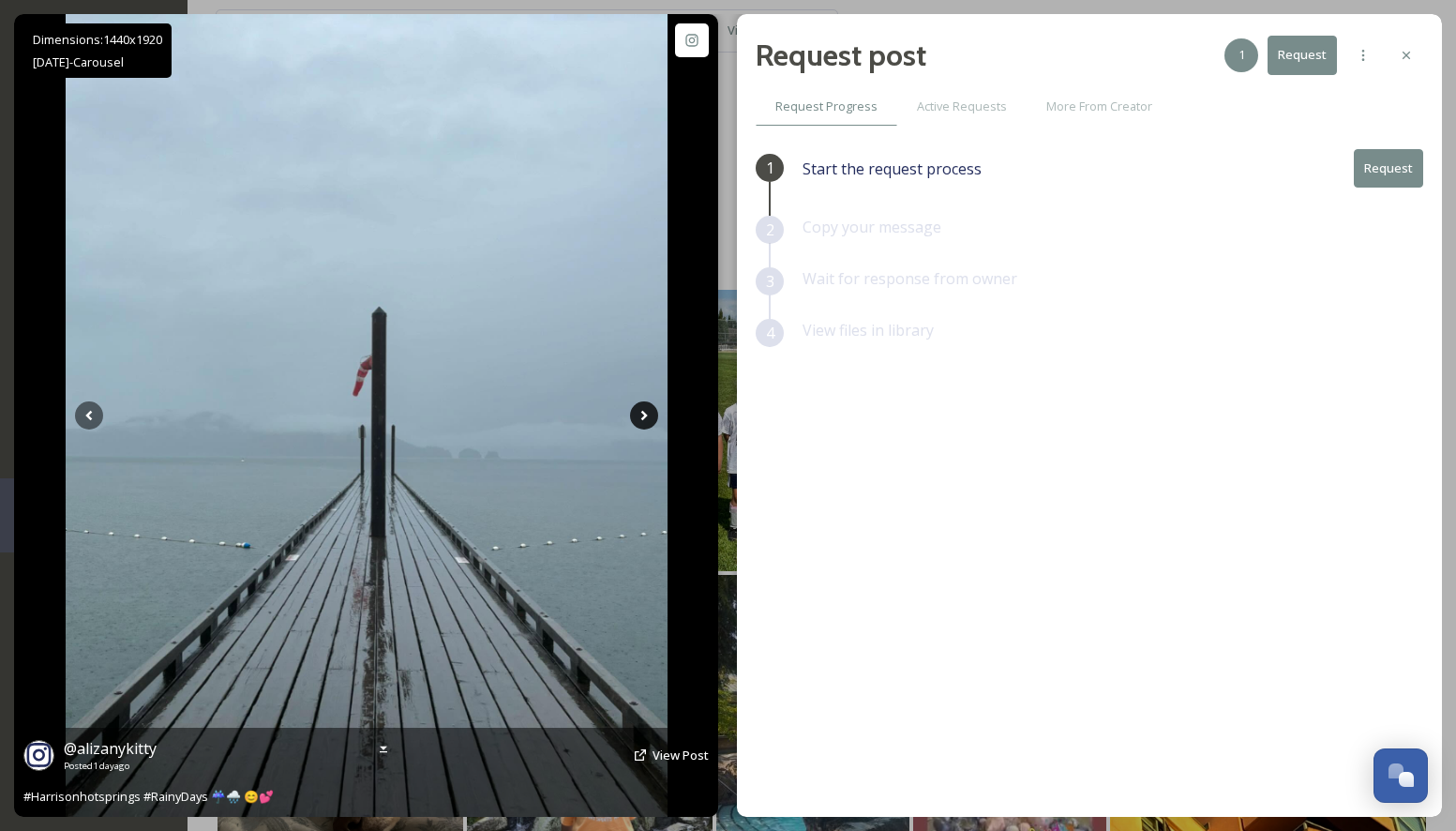
click at [642, 415] on icon at bounding box center [644, 416] width 28 height 28
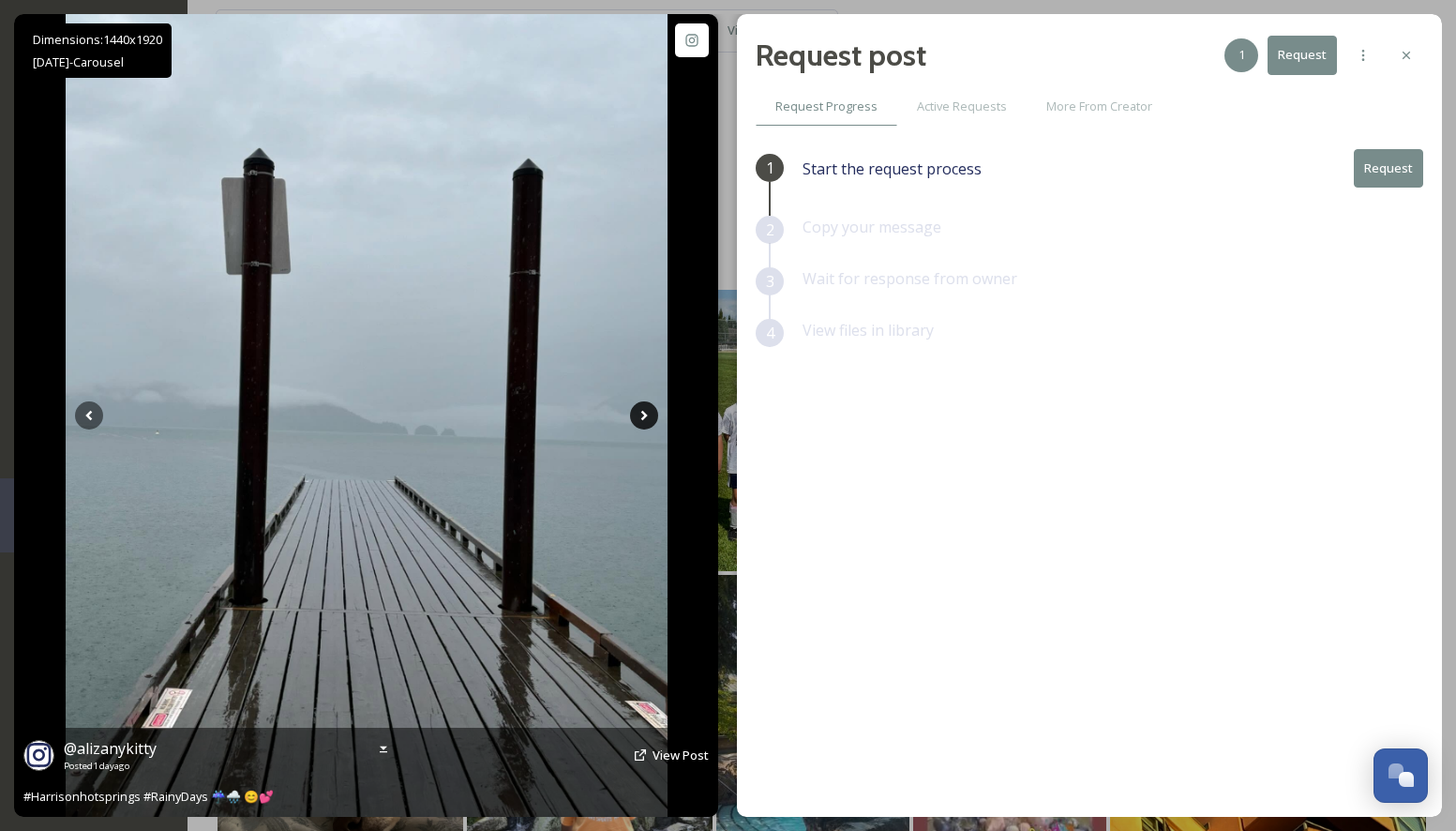
click at [643, 415] on icon at bounding box center [643, 416] width 7 height 10
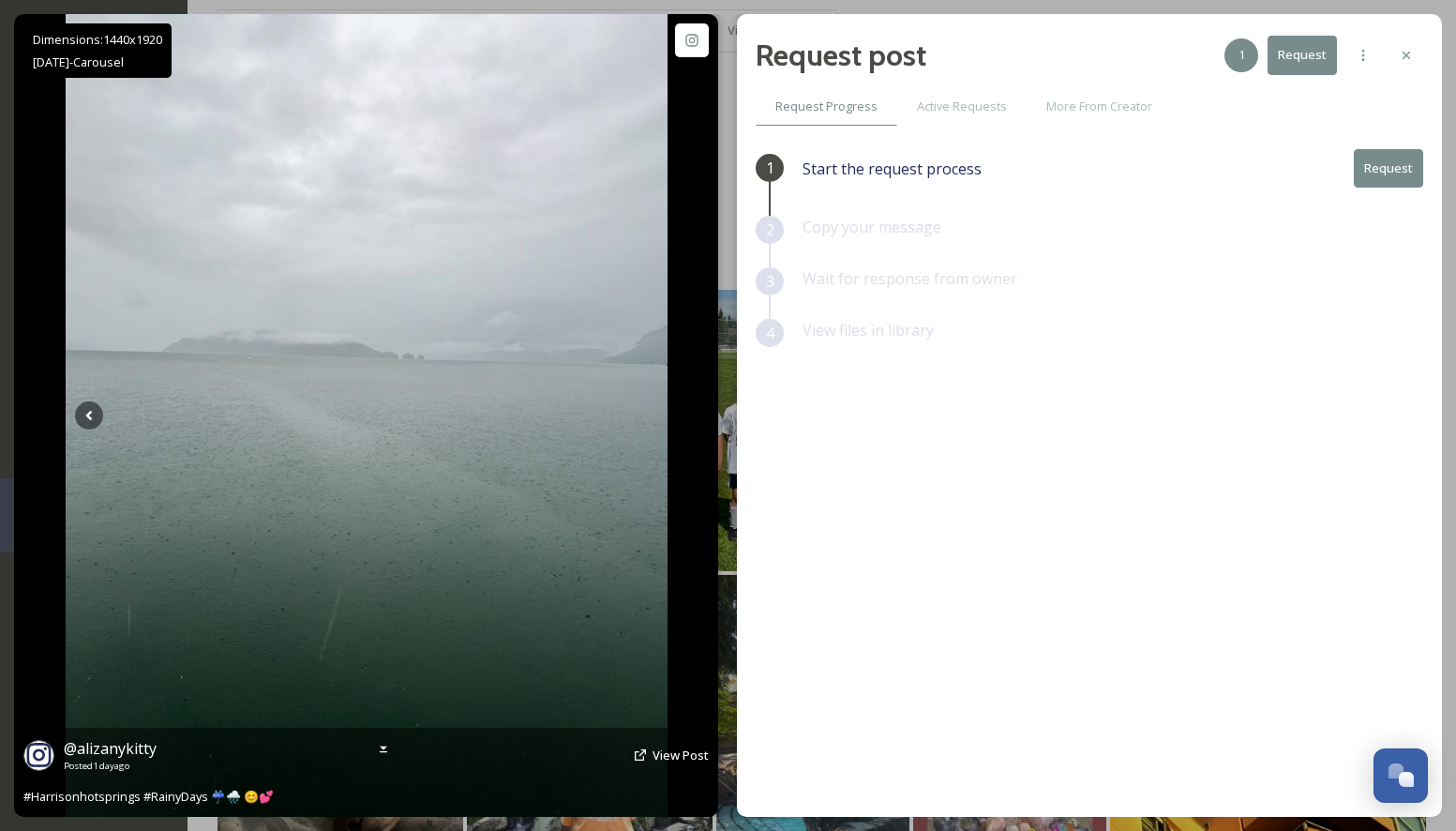
click at [643, 415] on icon at bounding box center [643, 416] width 7 height 10
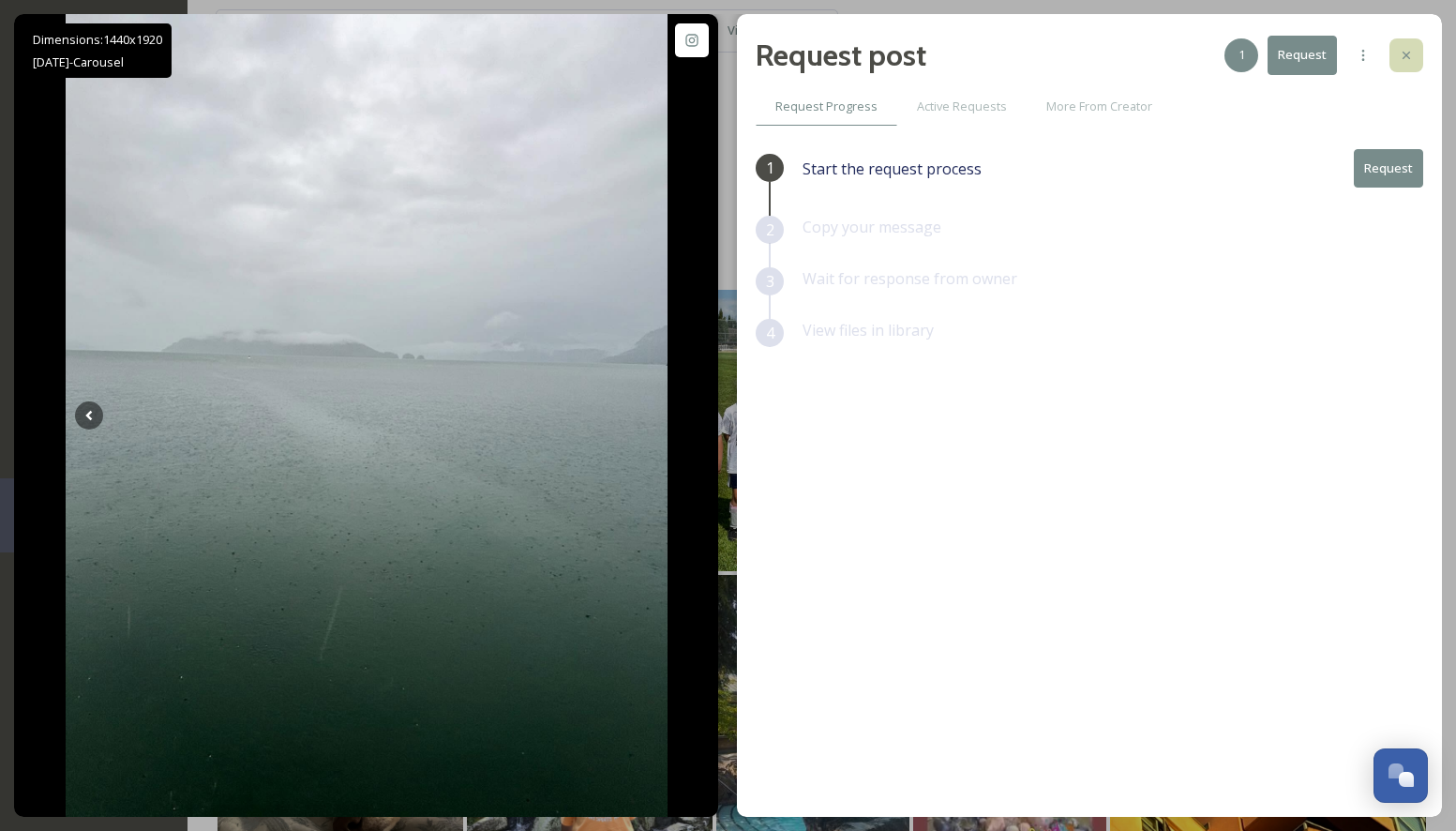
click at [1406, 47] on icon at bounding box center [1407, 55] width 15 height 15
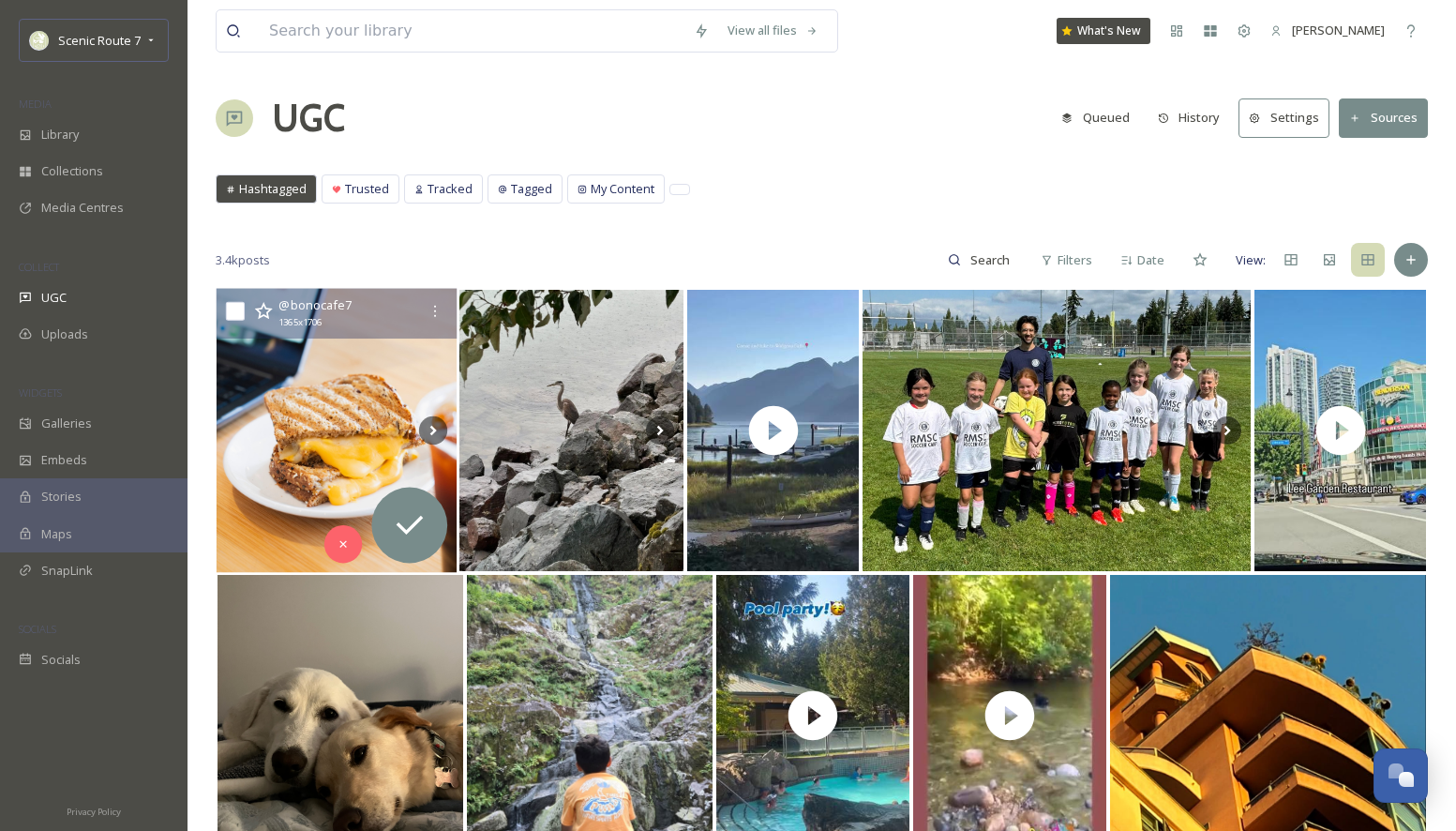
click at [323, 443] on img at bounding box center [337, 431] width 241 height 285
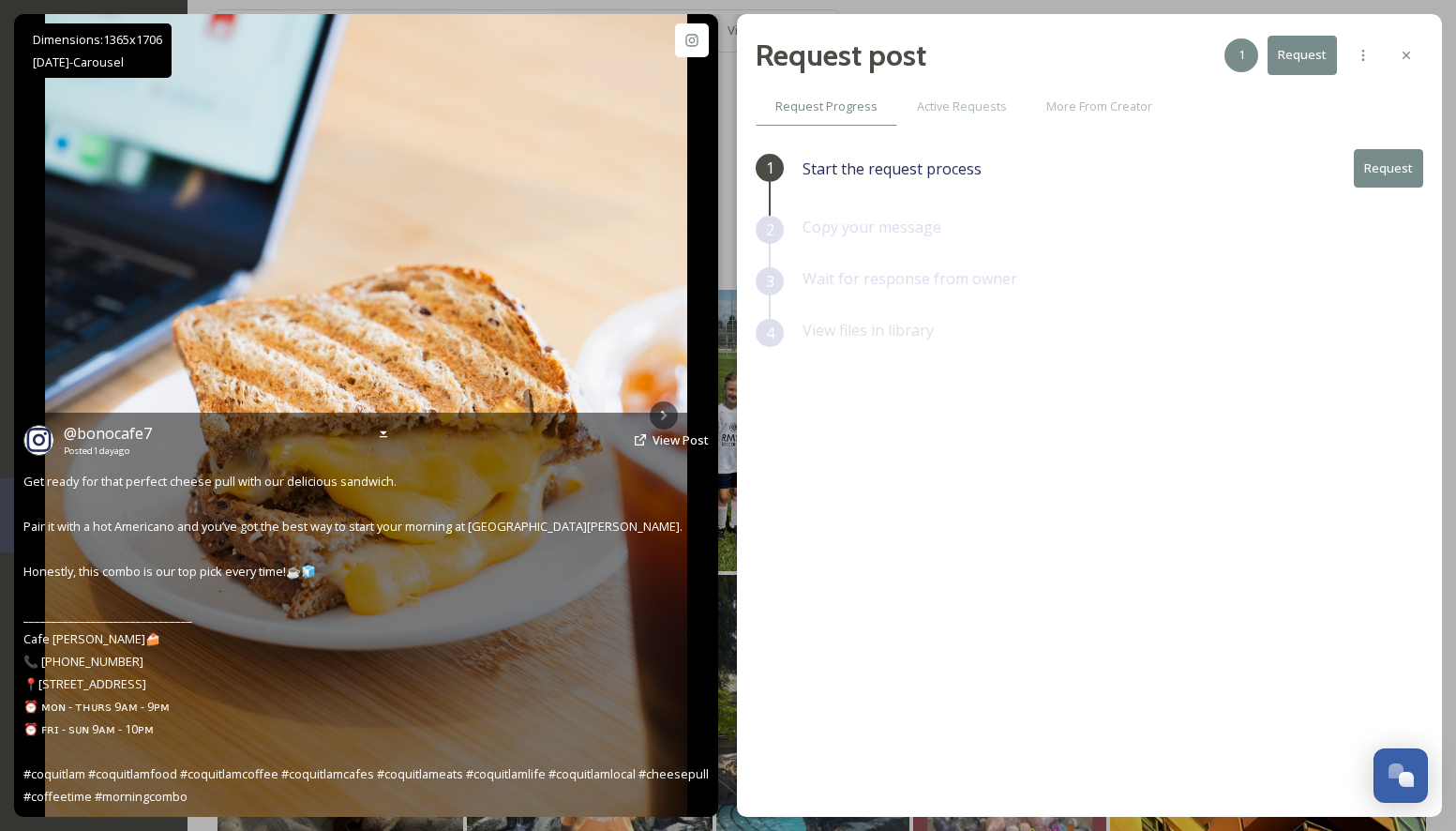
click at [658, 421] on div "@ bonocafe7 Posted [DATE] View Post Get ready for that perfect cheese pull with…" at bounding box center [366, 615] width 704 height 404
click at [663, 406] on icon at bounding box center [664, 416] width 28 height 28
click at [662, 401] on icon at bounding box center [664, 416] width 28 height 28
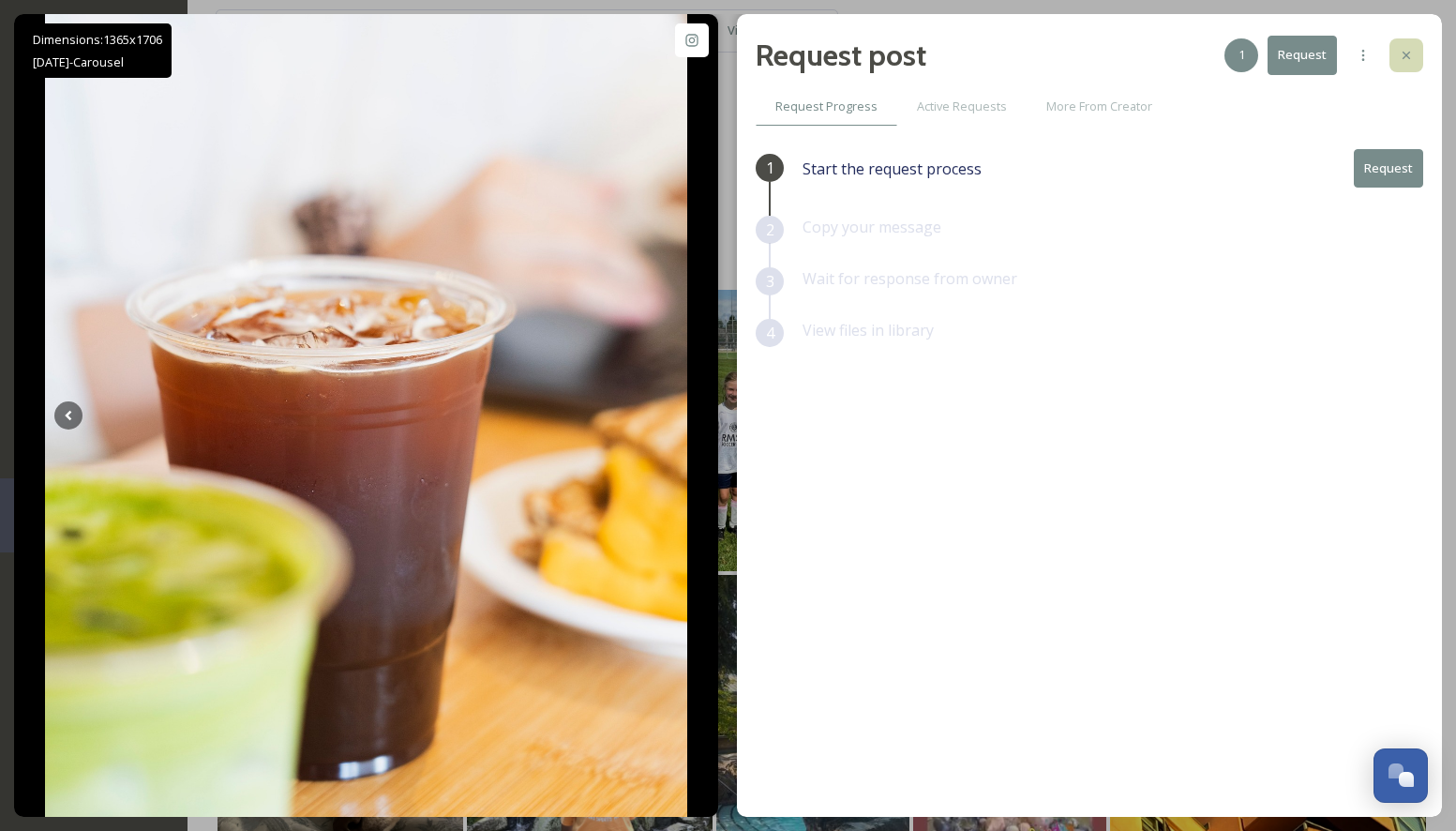
click at [1418, 58] on div at bounding box center [1407, 56] width 34 height 34
